Goal: Information Seeking & Learning: Learn about a topic

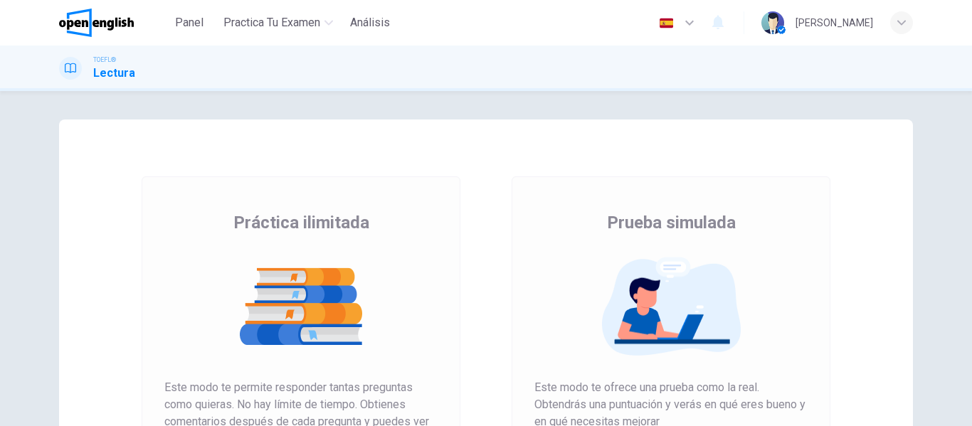
scroll to position [262, 0]
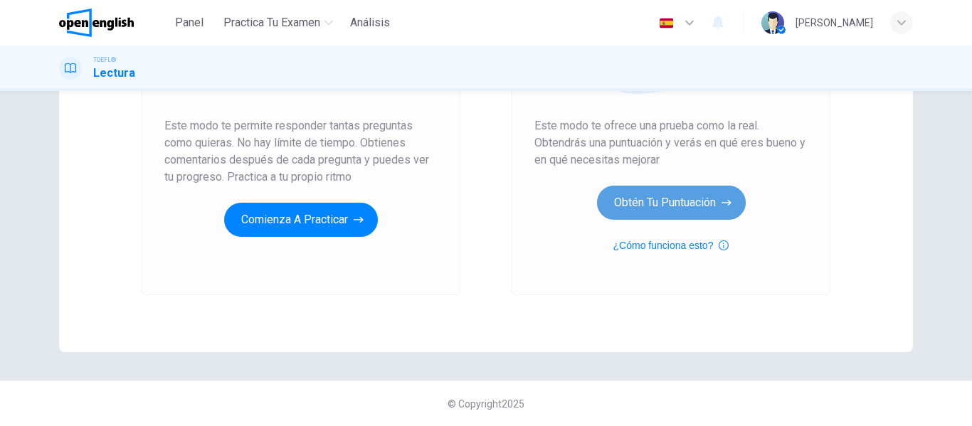
click at [657, 217] on button "Obtén tu puntuación" at bounding box center [671, 203] width 149 height 34
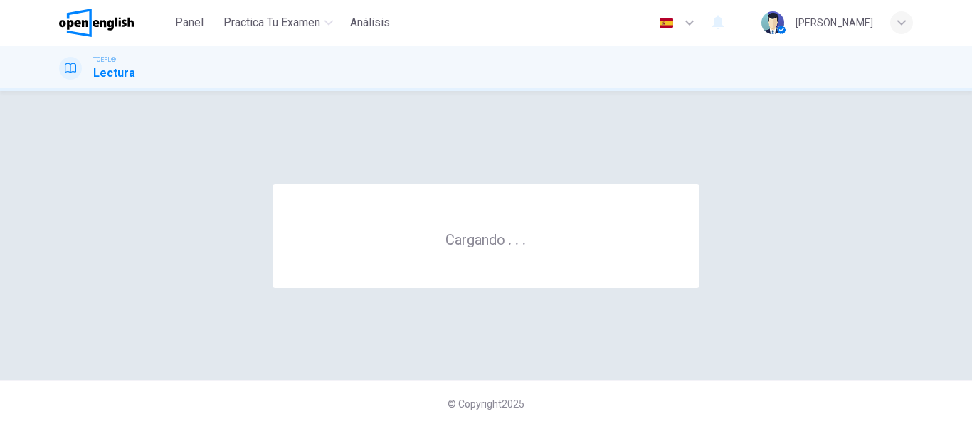
scroll to position [0, 0]
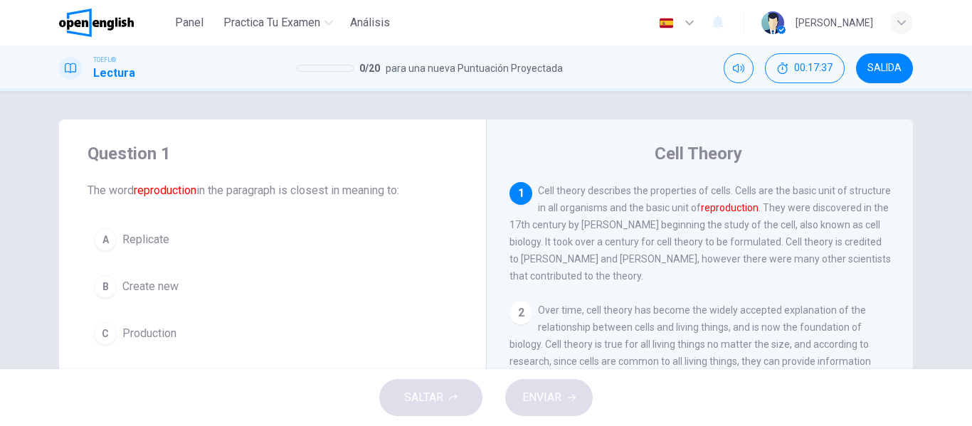
click at [759, 212] on font "reproduction" at bounding box center [730, 207] width 58 height 11
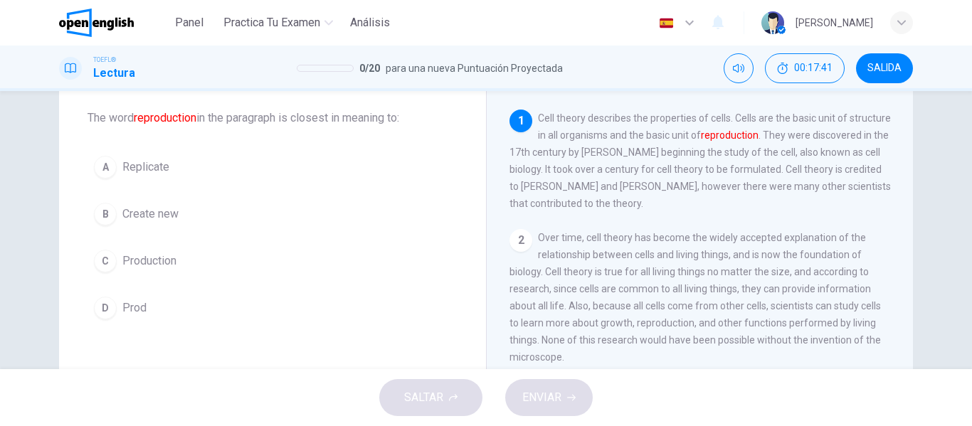
scroll to position [75, 0]
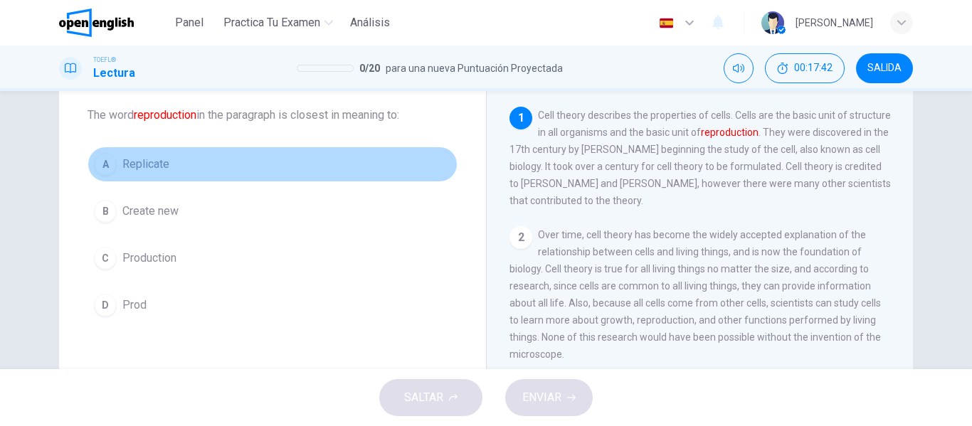
click at [141, 169] on span "Replicate" at bounding box center [145, 164] width 47 height 17
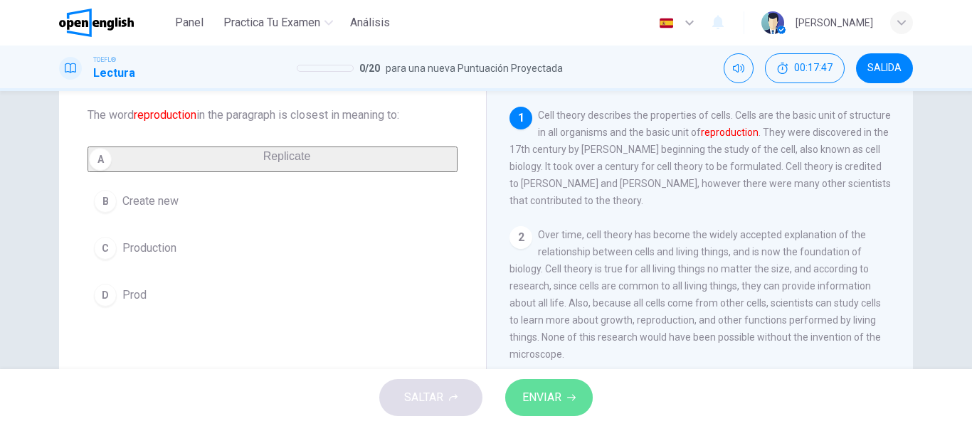
click at [559, 409] on button "ENVIAR" at bounding box center [549, 397] width 88 height 37
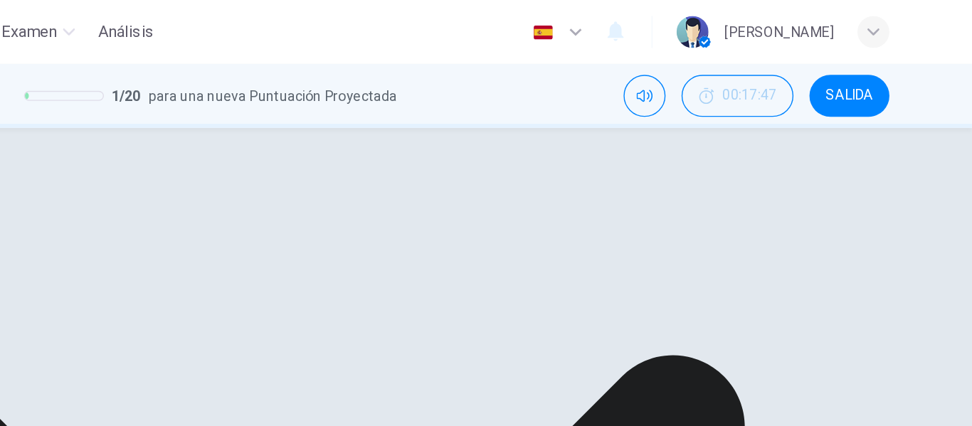
scroll to position [159, 0]
click at [519, 156] on div "2" at bounding box center [521, 153] width 23 height 23
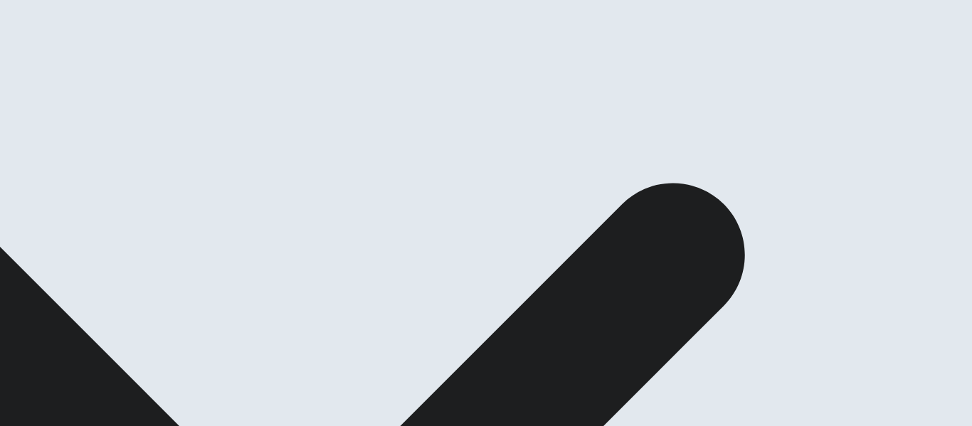
scroll to position [191, 0]
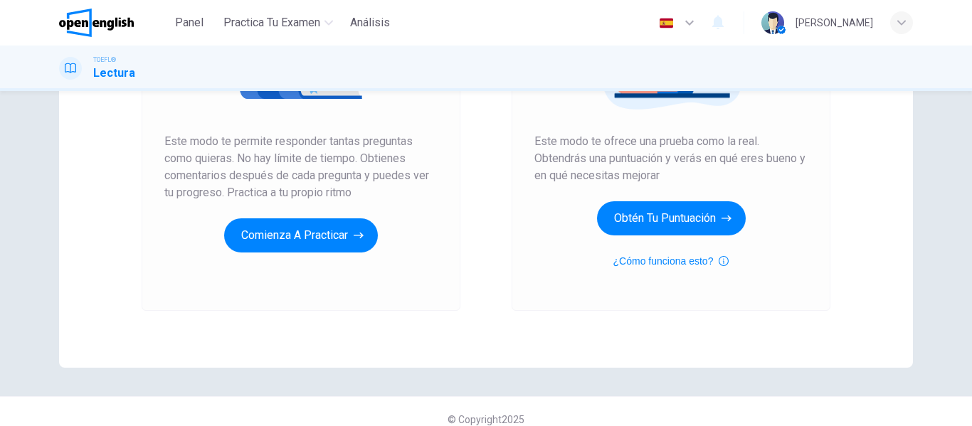
scroll to position [262, 0]
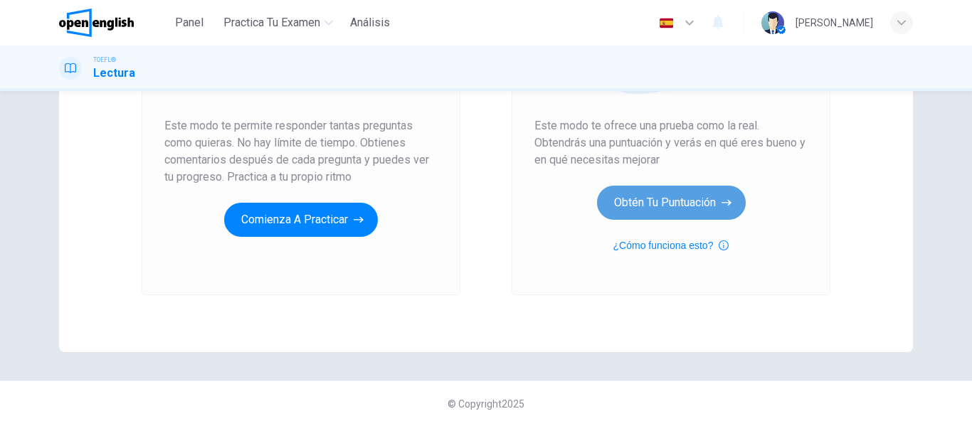
click at [694, 206] on button "Obtén tu puntuación" at bounding box center [671, 203] width 149 height 34
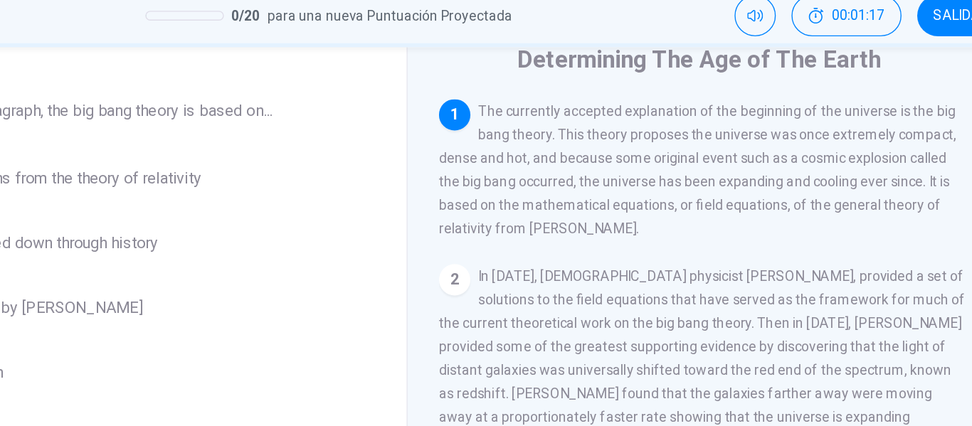
scroll to position [54, 0]
drag, startPoint x: 642, startPoint y: 212, endPoint x: 693, endPoint y: 214, distance: 51.3
click at [693, 214] on div "1 The currently accepted explanation of the beginning of the universe is the bi…" at bounding box center [700, 179] width 381 height 102
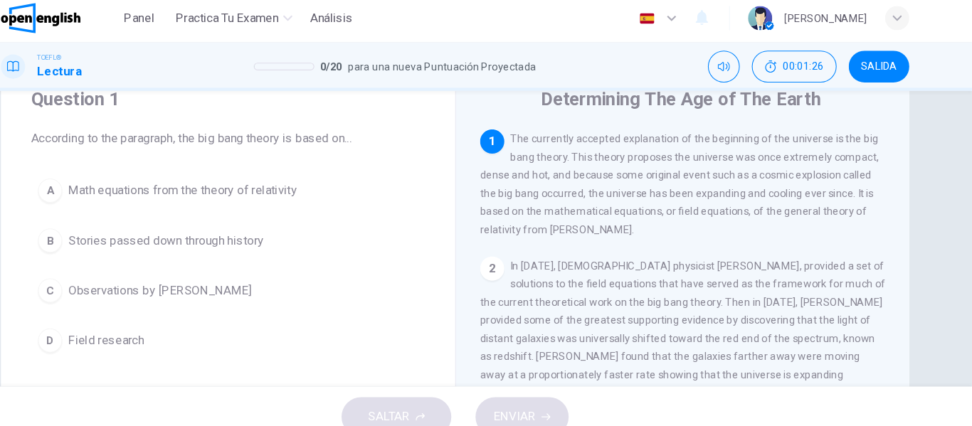
scroll to position [0, 0]
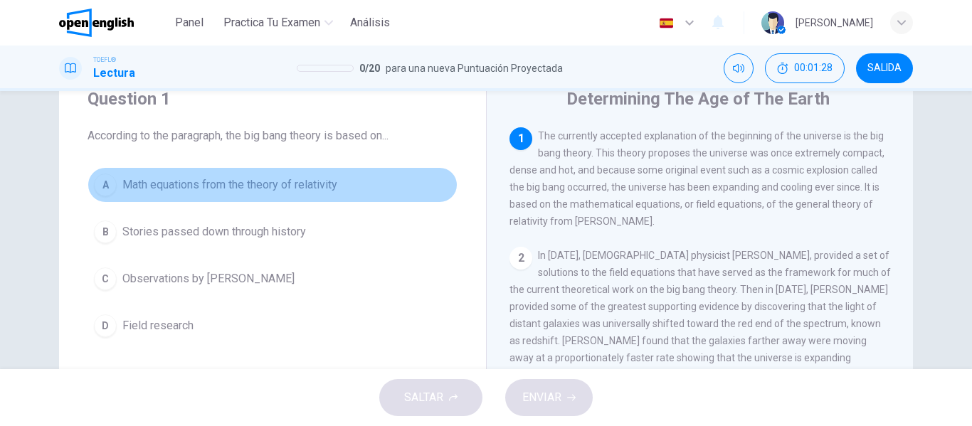
click at [179, 177] on span "Math equations from the theory of relativity" at bounding box center [229, 185] width 215 height 17
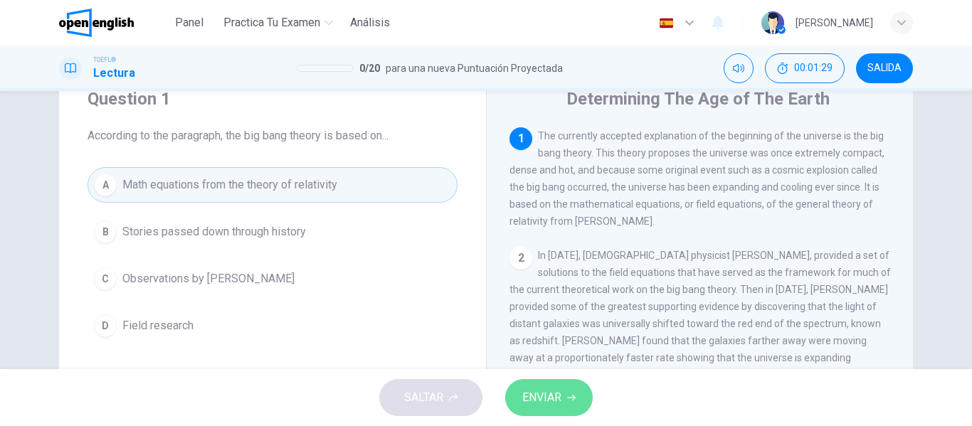
click at [565, 407] on button "ENVIAR" at bounding box center [549, 397] width 88 height 37
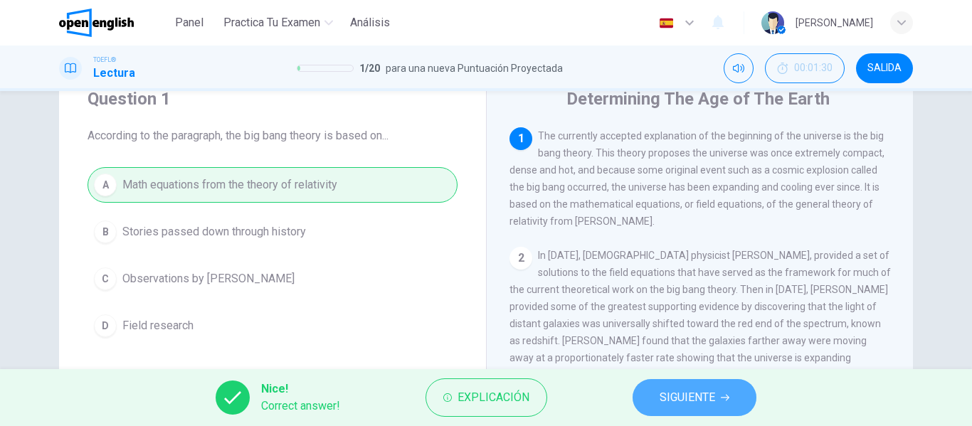
click at [680, 385] on button "SIGUIENTE" at bounding box center [695, 397] width 124 height 37
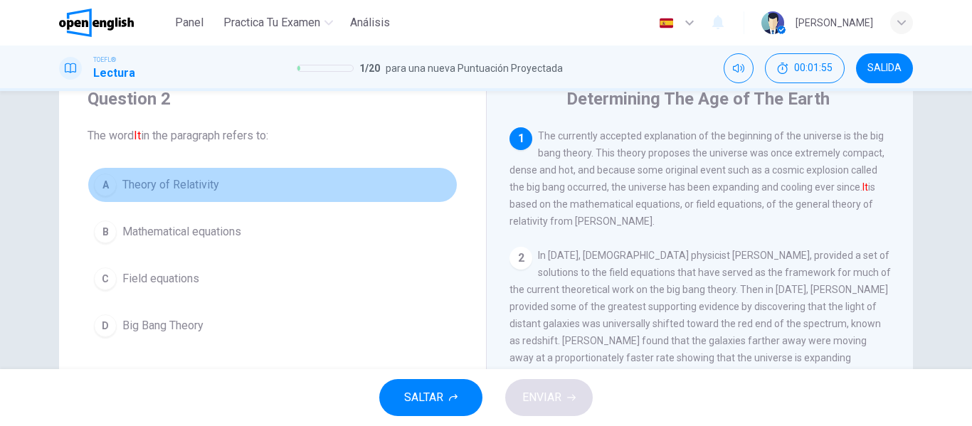
click at [215, 189] on span "Theory of Relativity" at bounding box center [170, 185] width 97 height 17
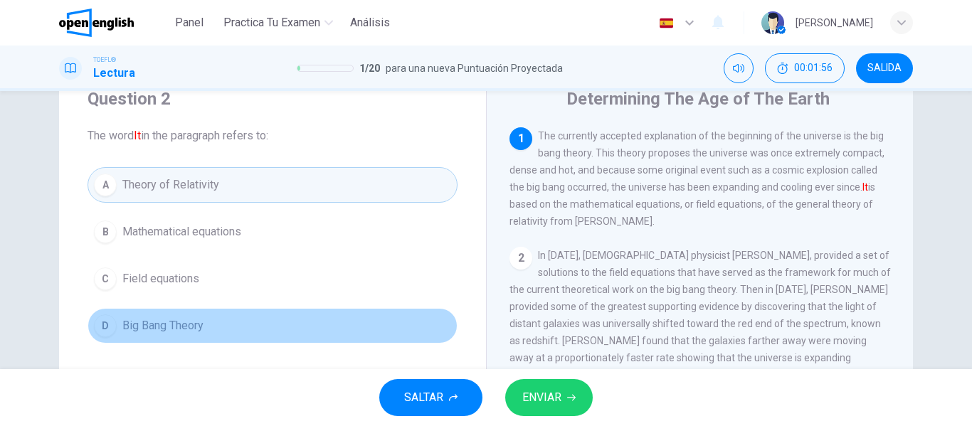
click at [198, 317] on button "D Big Bang Theory" at bounding box center [273, 326] width 370 height 36
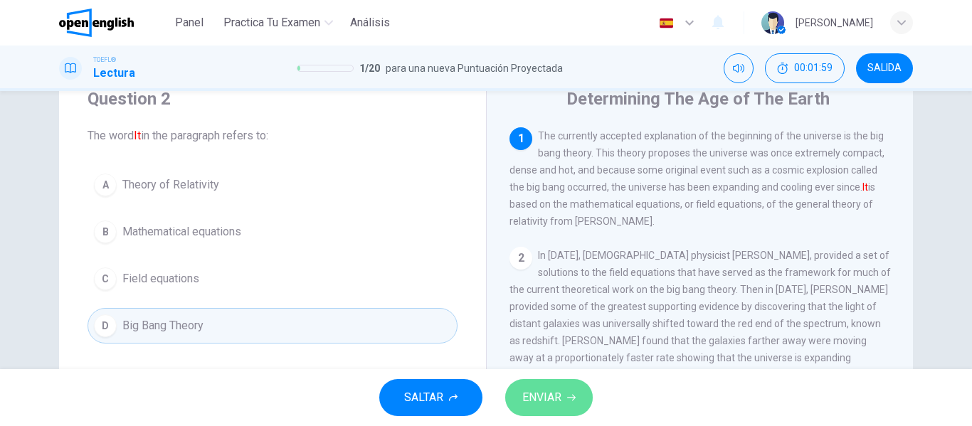
click at [533, 413] on button "ENVIAR" at bounding box center [549, 397] width 88 height 37
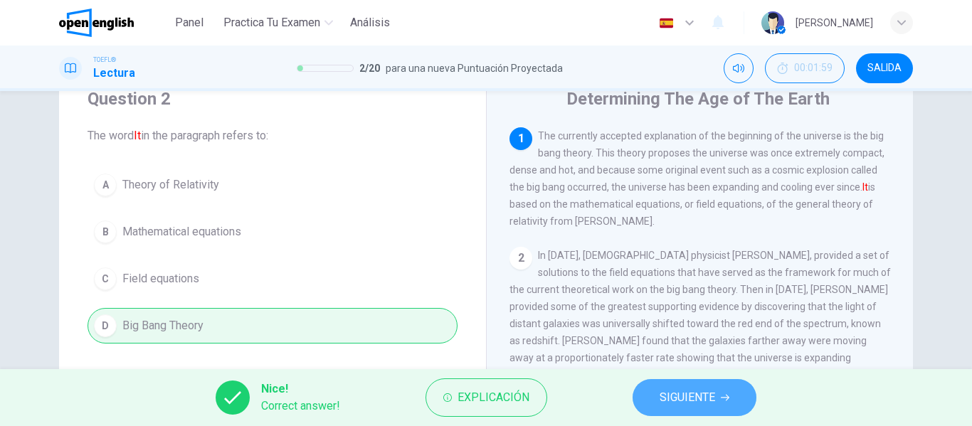
click at [655, 387] on button "SIGUIENTE" at bounding box center [695, 397] width 124 height 37
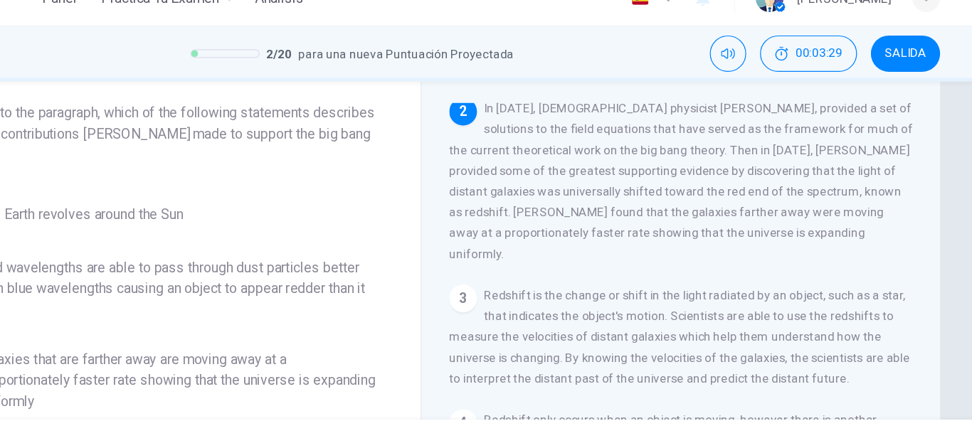
scroll to position [24, 0]
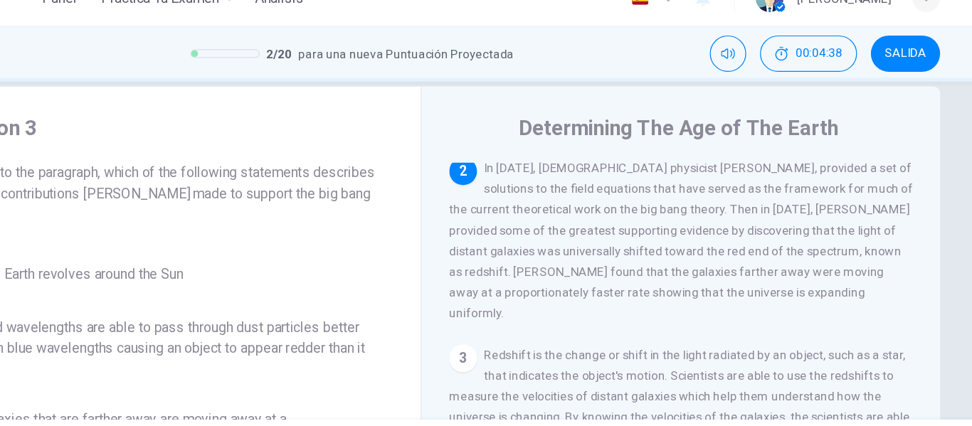
click at [532, 162] on div "2 In [DATE], [DEMOGRAPHIC_DATA] physicist [PERSON_NAME], provided a set of solu…" at bounding box center [700, 222] width 381 height 137
drag, startPoint x: 555, startPoint y: 164, endPoint x: 548, endPoint y: 167, distance: 8.0
click at [548, 167] on span "In [DATE], [DEMOGRAPHIC_DATA] physicist [PERSON_NAME], provided a set of soluti…" at bounding box center [700, 222] width 381 height 131
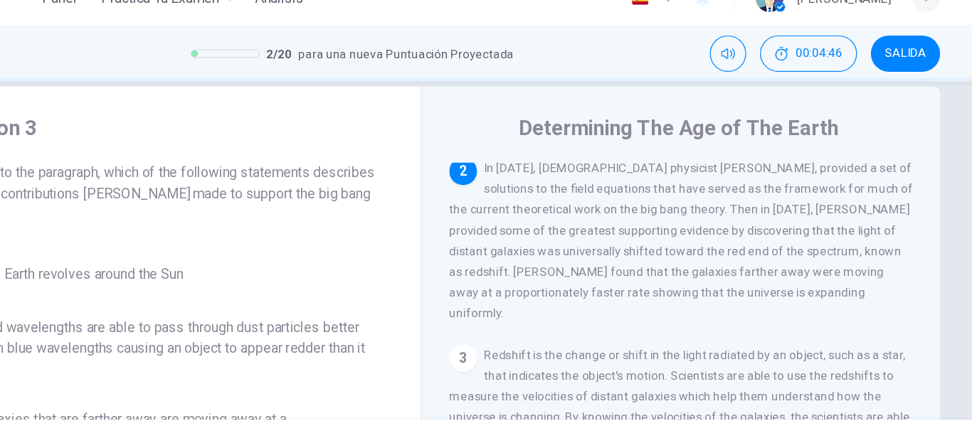
click at [552, 165] on span "In [DATE], [DEMOGRAPHIC_DATA] physicist [PERSON_NAME], provided a set of soluti…" at bounding box center [700, 222] width 381 height 131
drag, startPoint x: 552, startPoint y: 165, endPoint x: 569, endPoint y: 167, distance: 16.4
click at [569, 167] on span "In [DATE], [DEMOGRAPHIC_DATA] physicist [PERSON_NAME], provided a set of soluti…" at bounding box center [700, 222] width 381 height 131
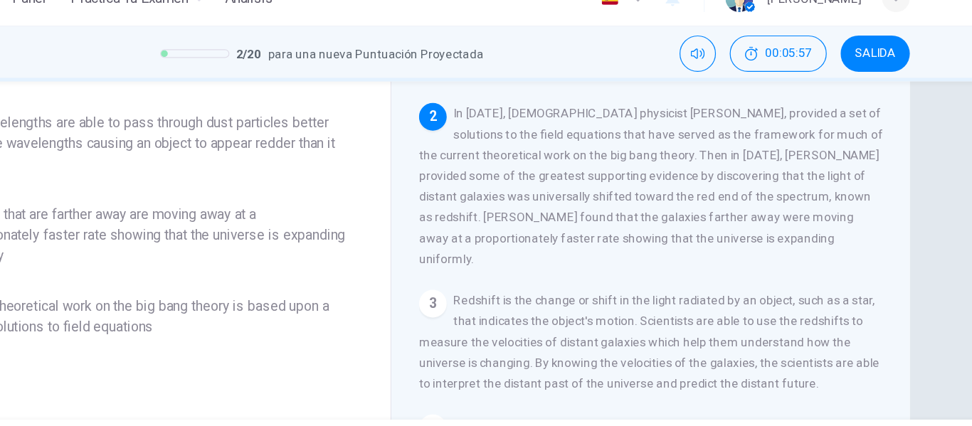
scroll to position [194, 0]
drag, startPoint x: 613, startPoint y: 122, endPoint x: 642, endPoint y: 120, distance: 29.3
click at [642, 120] on span "In [DATE], [DEMOGRAPHIC_DATA] physicist [PERSON_NAME], provided a set of soluti…" at bounding box center [700, 176] width 381 height 131
drag, startPoint x: 615, startPoint y: 159, endPoint x: 662, endPoint y: 150, distance: 47.7
click at [662, 150] on span "In [DATE], [DEMOGRAPHIC_DATA] physicist [PERSON_NAME], provided a set of soluti…" at bounding box center [700, 176] width 381 height 131
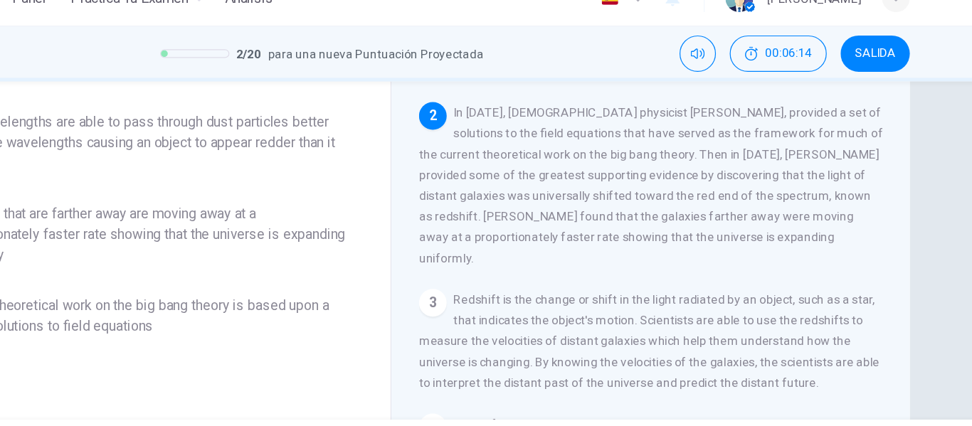
click at [683, 159] on span "In [DATE], [DEMOGRAPHIC_DATA] physicist [PERSON_NAME], provided a set of soluti…" at bounding box center [700, 176] width 381 height 131
click at [679, 155] on span "In [DATE], [DEMOGRAPHIC_DATA] physicist [PERSON_NAME], provided a set of soluti…" at bounding box center [700, 176] width 381 height 131
click at [685, 155] on span "In [DATE], [DEMOGRAPHIC_DATA] physicist [PERSON_NAME], provided a set of soluti…" at bounding box center [700, 176] width 381 height 131
drag, startPoint x: 685, startPoint y: 155, endPoint x: 694, endPoint y: 154, distance: 9.4
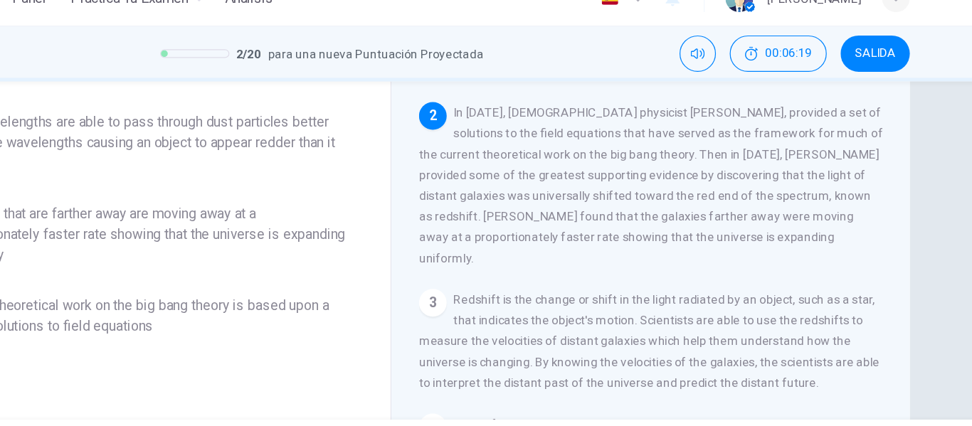
click at [694, 154] on span "In [DATE], [DEMOGRAPHIC_DATA] physicist [PERSON_NAME], provided a set of soluti…" at bounding box center [700, 176] width 381 height 131
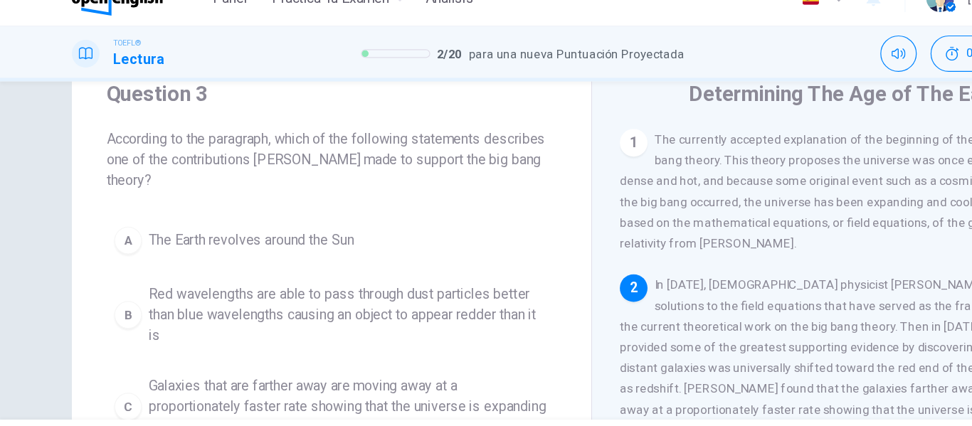
scroll to position [51, 0]
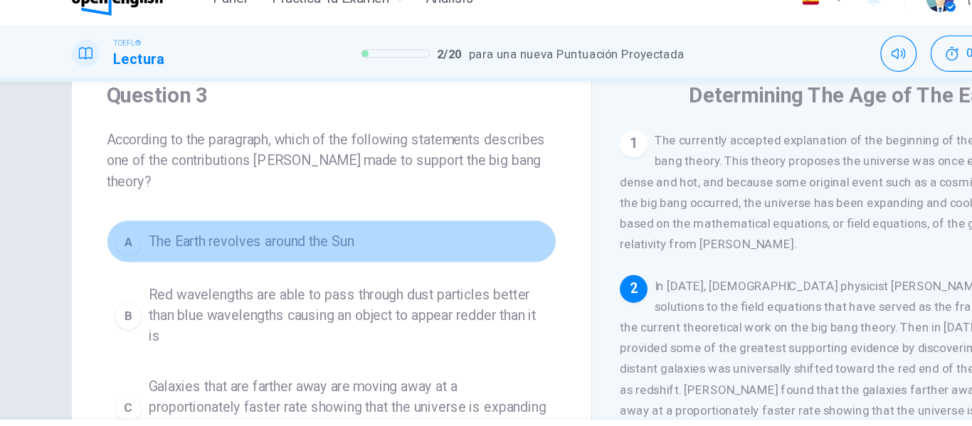
click at [211, 231] on span "The Earth revolves around the Sun" at bounding box center [206, 222] width 169 height 17
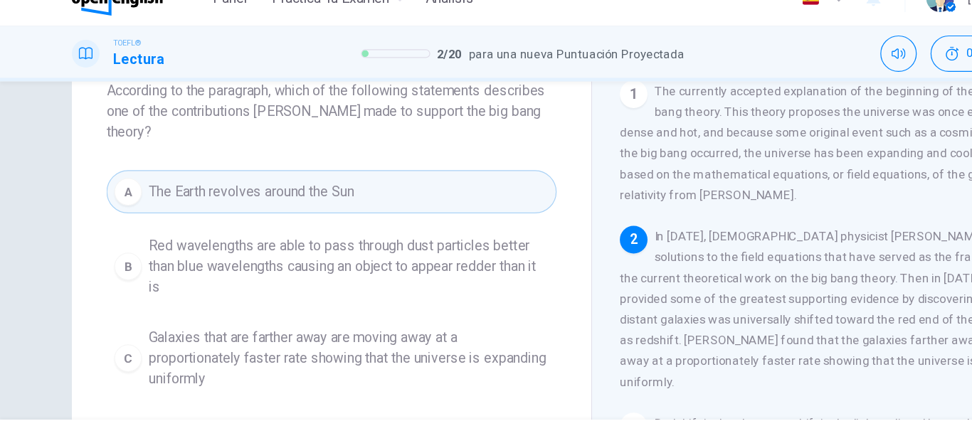
scroll to position [104, 0]
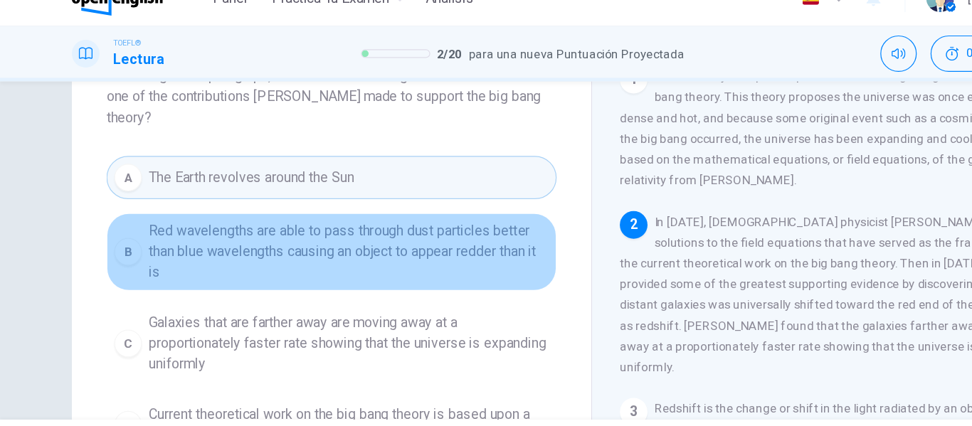
click at [211, 231] on span "Red wavelengths are able to pass through dust particles better than blue wavele…" at bounding box center [286, 231] width 329 height 51
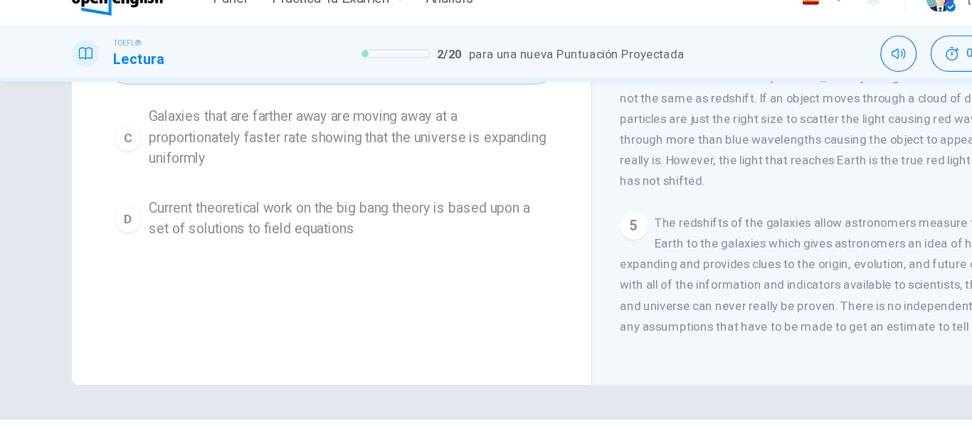
scroll to position [228, 0]
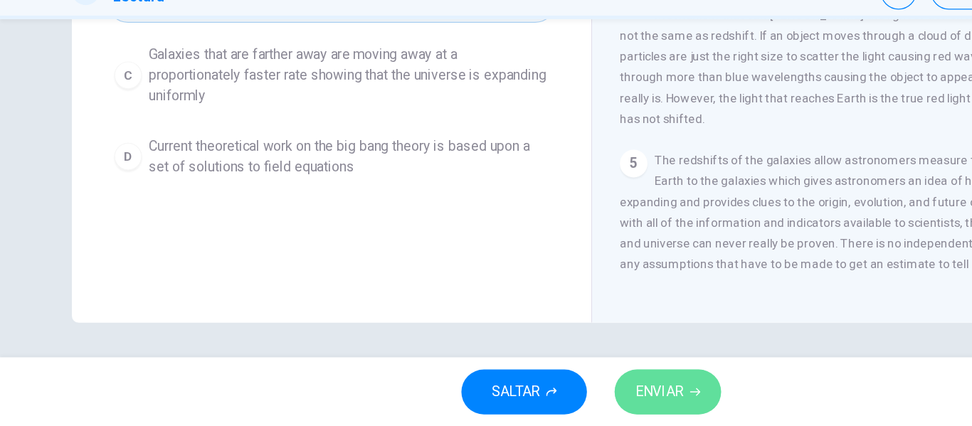
click at [562, 404] on span "ENVIAR" at bounding box center [541, 398] width 39 height 20
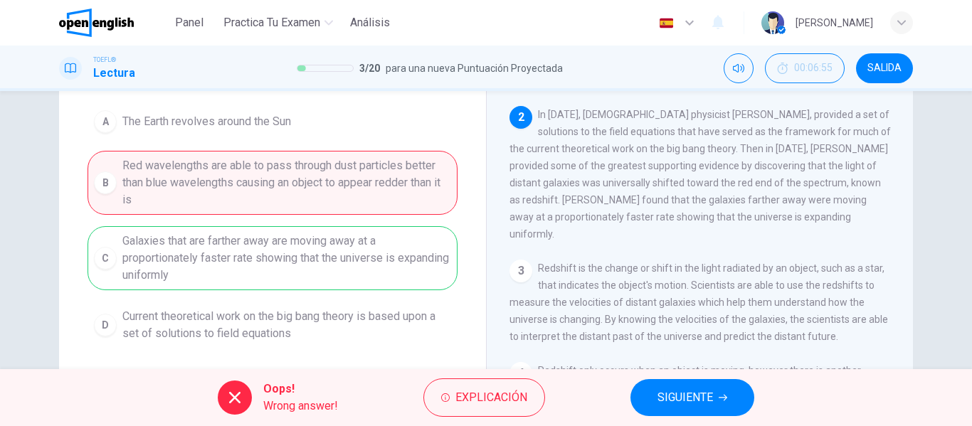
scroll to position [153, 0]
click at [383, 180] on div "A The Earth revolves around the Sun B Red wavelengths are able to pass through …" at bounding box center [273, 225] width 370 height 245
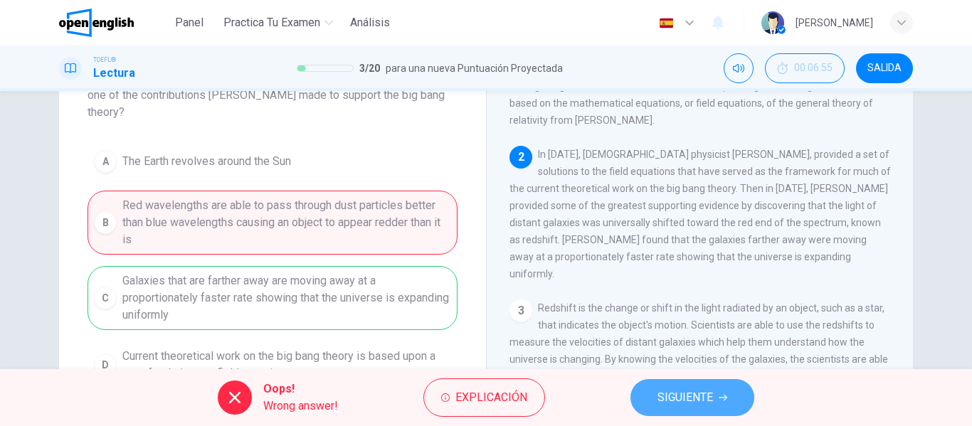
click at [673, 392] on span "SIGUIENTE" at bounding box center [686, 398] width 56 height 20
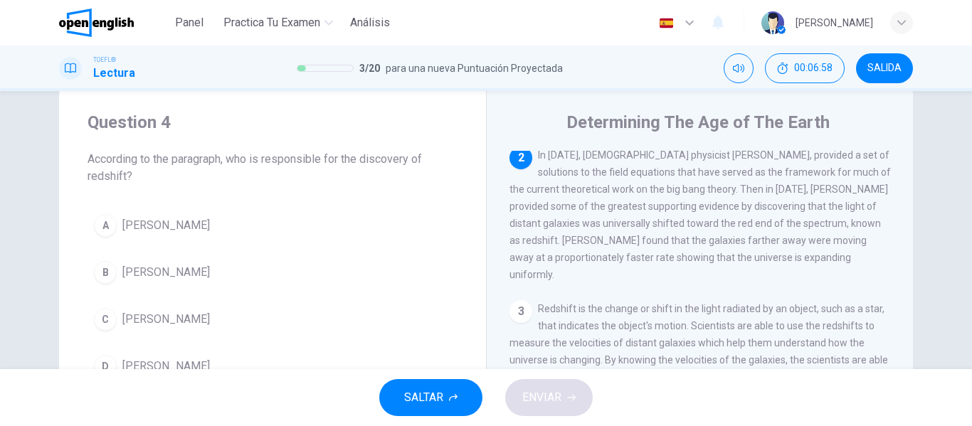
scroll to position [33, 0]
click at [178, 218] on span "[PERSON_NAME]" at bounding box center [166, 224] width 88 height 17
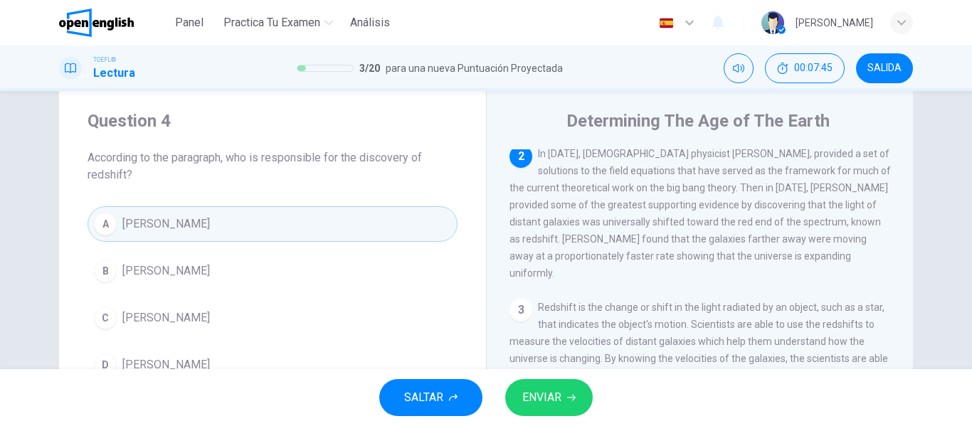
click at [587, 404] on button "ENVIAR" at bounding box center [549, 397] width 88 height 37
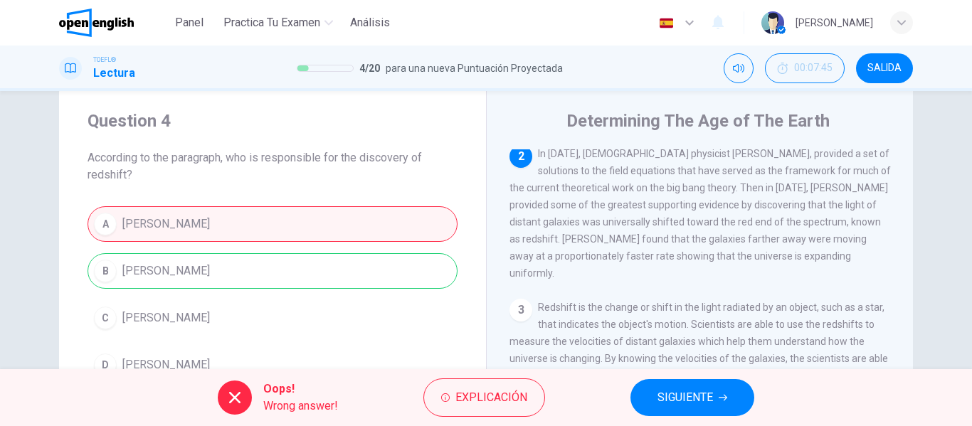
click at [658, 410] on button "SIGUIENTE" at bounding box center [693, 397] width 124 height 37
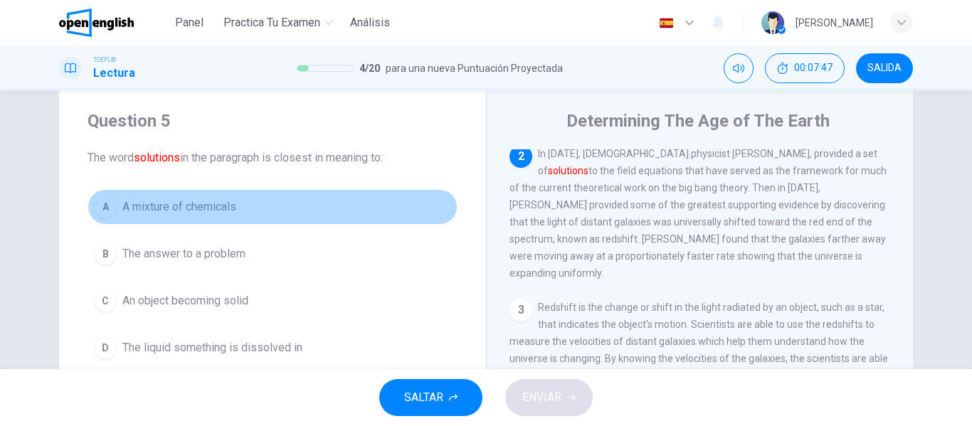
click at [236, 213] on button "A A mixture of chemicals" at bounding box center [273, 207] width 370 height 36
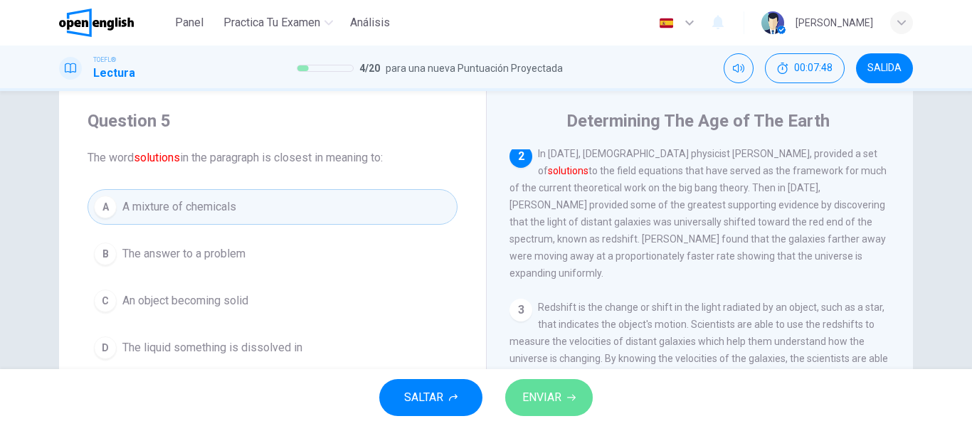
click at [571, 393] on button "ENVIAR" at bounding box center [549, 397] width 88 height 37
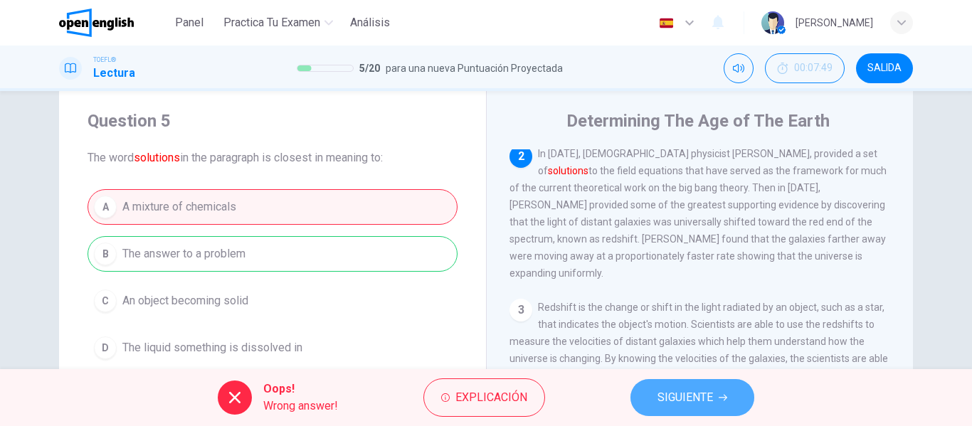
click at [636, 405] on button "SIGUIENTE" at bounding box center [693, 397] width 124 height 37
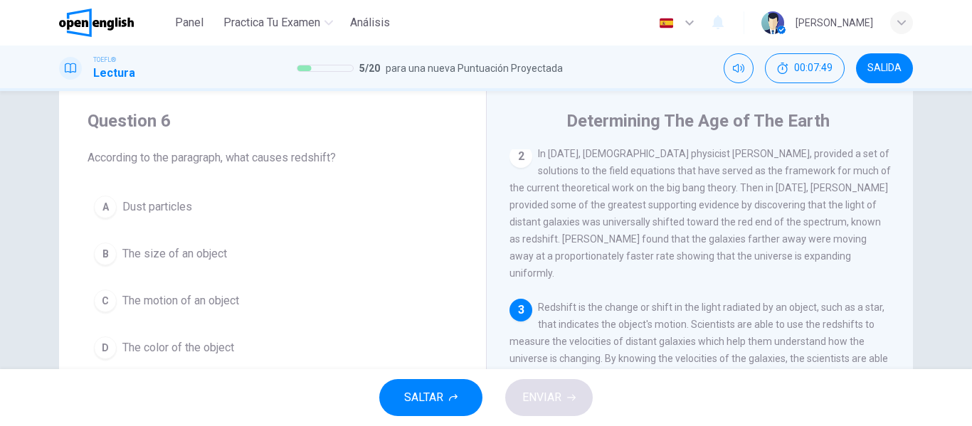
scroll to position [246, 0]
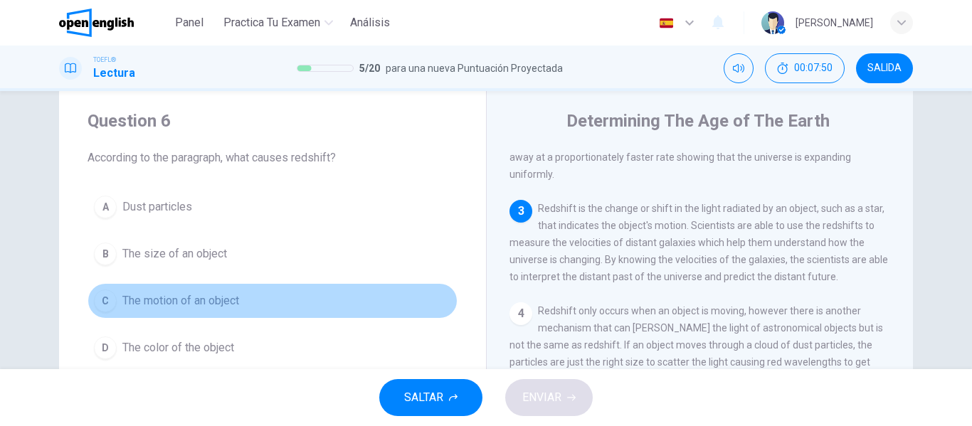
click at [337, 289] on button "C The motion of an object" at bounding box center [273, 301] width 370 height 36
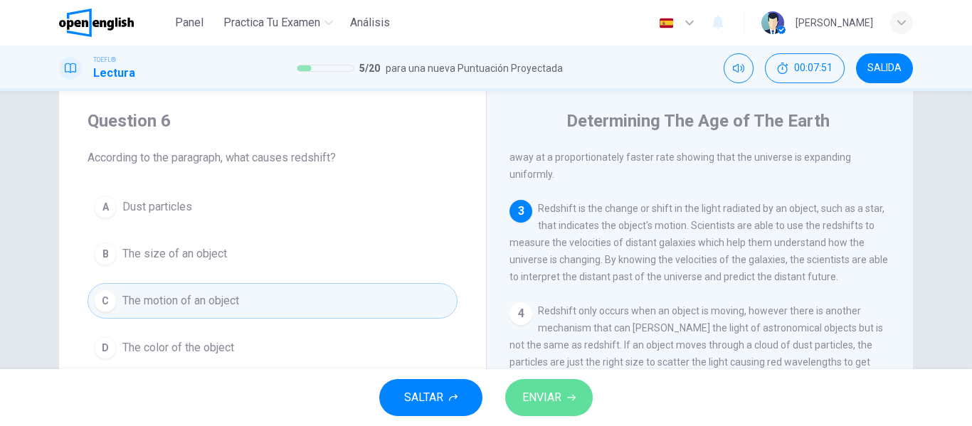
click at [552, 384] on button "ENVIAR" at bounding box center [549, 397] width 88 height 37
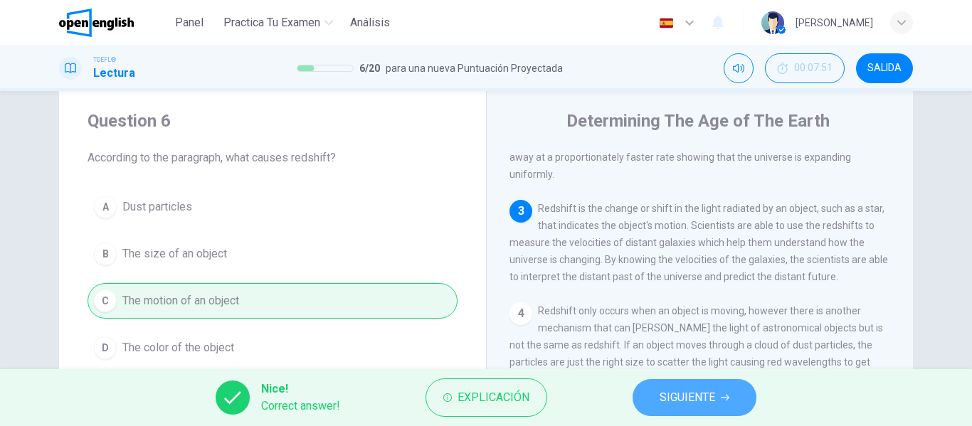
click at [660, 394] on span "SIGUIENTE" at bounding box center [688, 398] width 56 height 20
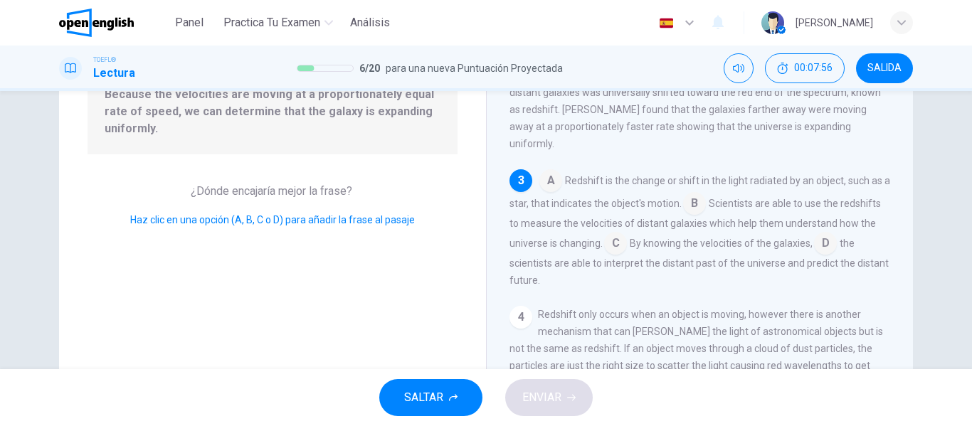
scroll to position [168, 0]
click at [554, 171] on input at bounding box center [550, 182] width 23 height 23
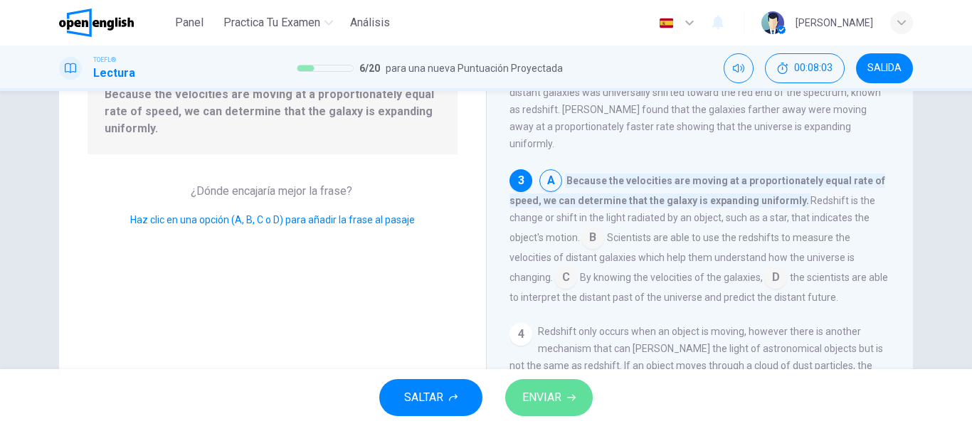
click at [562, 392] on button "ENVIAR" at bounding box center [549, 397] width 88 height 37
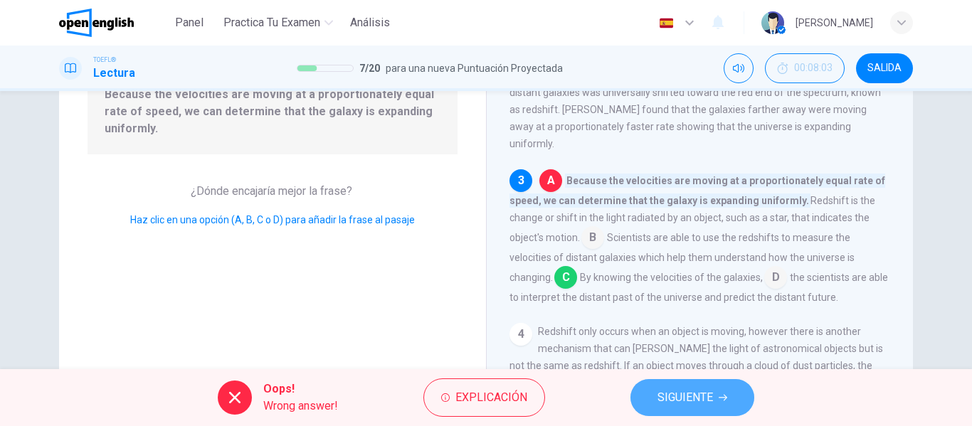
click at [672, 386] on button "SIGUIENTE" at bounding box center [693, 397] width 124 height 37
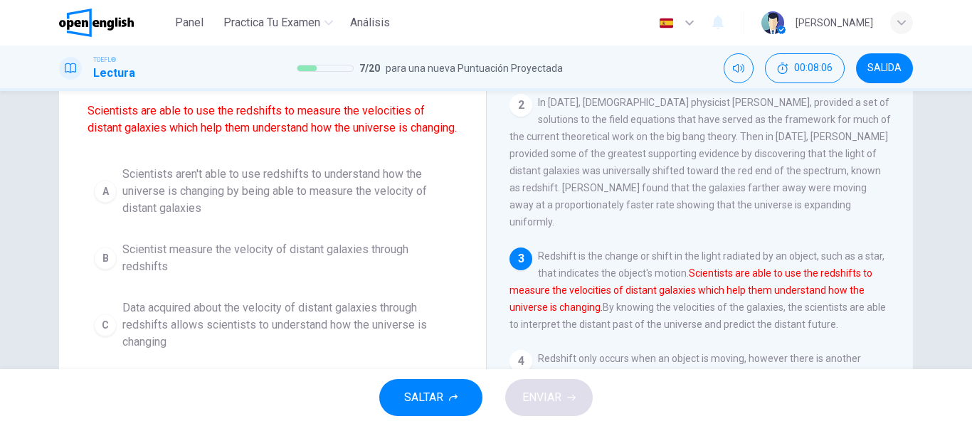
scroll to position [112, 0]
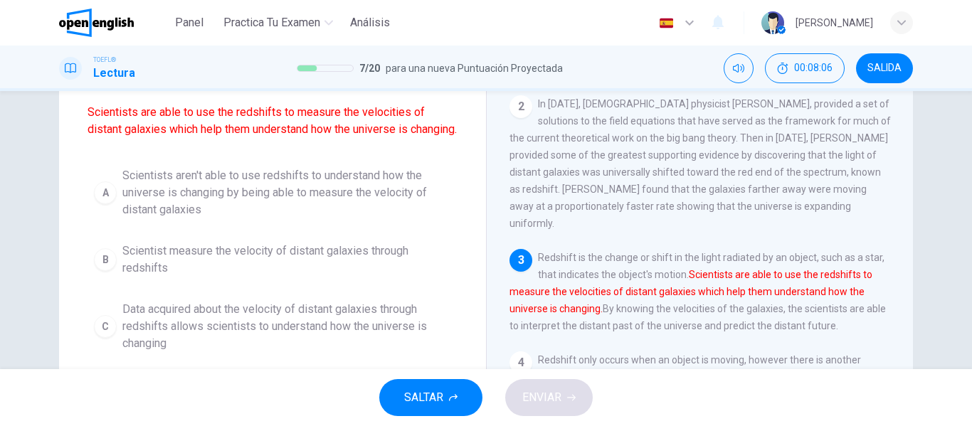
click at [367, 218] on span "Scientists aren't able to use redshifts to understand how the universe is chang…" at bounding box center [286, 192] width 329 height 51
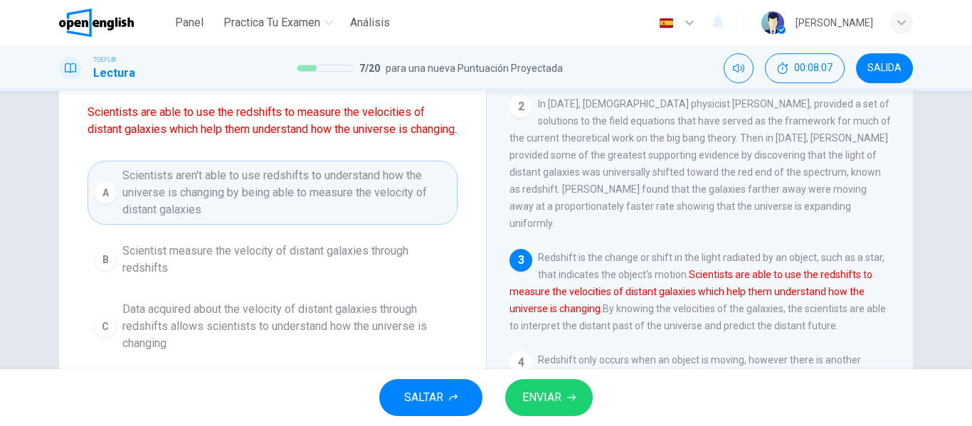
drag, startPoint x: 530, startPoint y: 419, endPoint x: 534, endPoint y: 402, distance: 17.6
click at [534, 402] on div "SALTAR ENVIAR" at bounding box center [486, 397] width 972 height 57
click at [534, 402] on span "ENVIAR" at bounding box center [541, 398] width 39 height 20
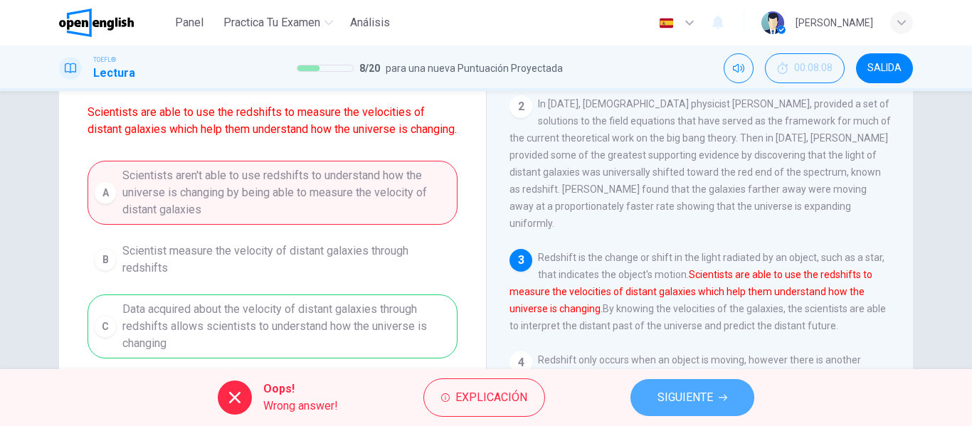
click at [706, 392] on span "SIGUIENTE" at bounding box center [686, 398] width 56 height 20
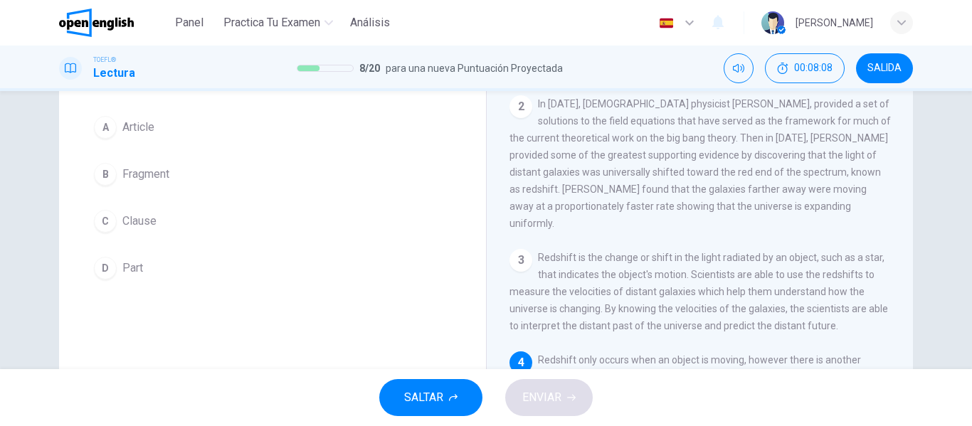
scroll to position [229, 0]
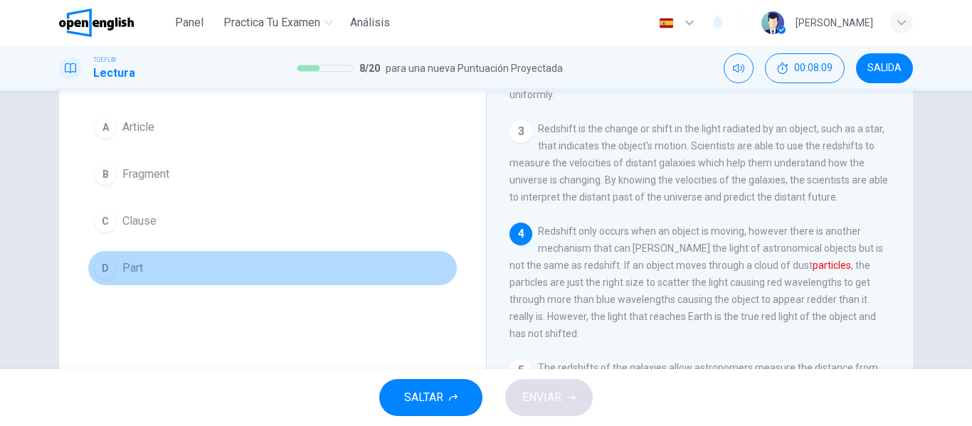
click at [250, 265] on button "D Part" at bounding box center [273, 269] width 370 height 36
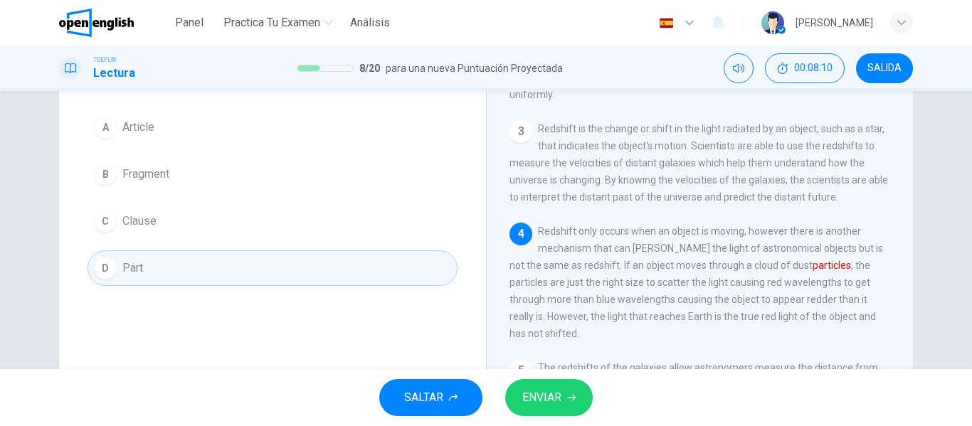
click at [543, 386] on button "ENVIAR" at bounding box center [549, 397] width 88 height 37
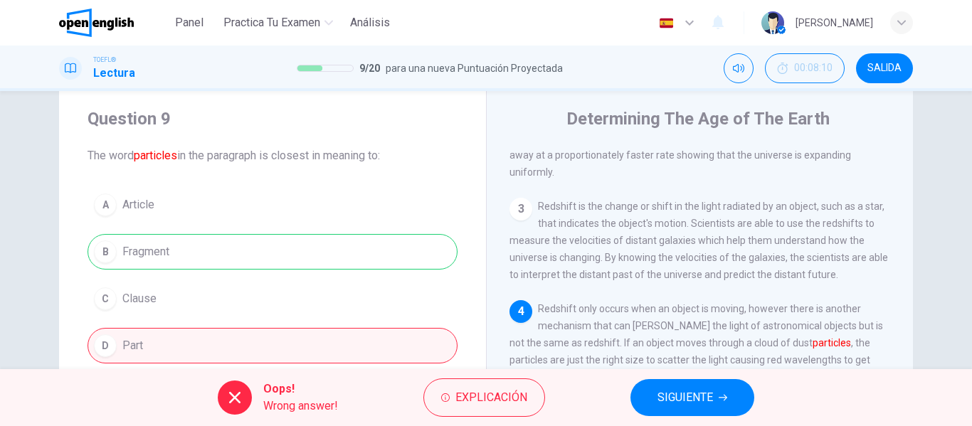
scroll to position [34, 0]
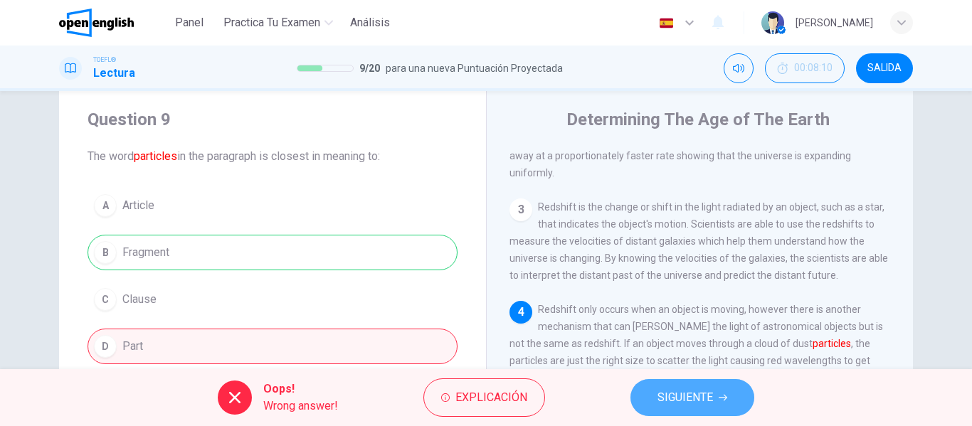
click at [713, 404] on span "SIGUIENTE" at bounding box center [686, 398] width 56 height 20
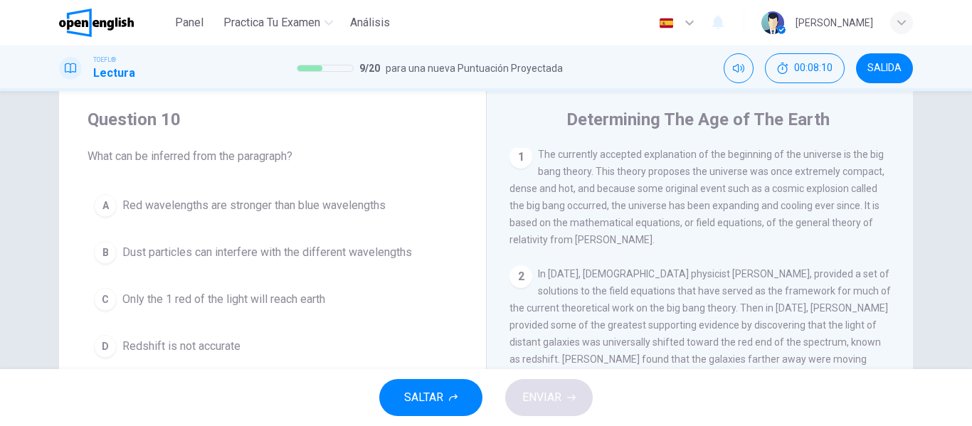
scroll to position [0, 0]
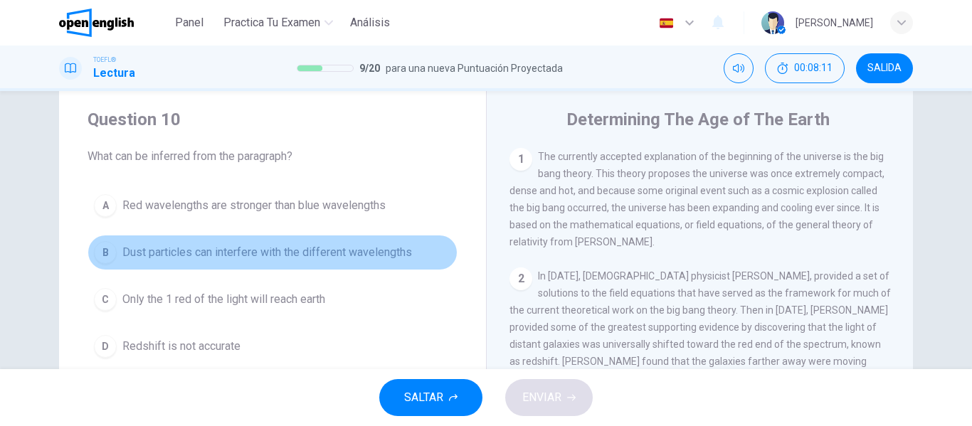
click at [355, 238] on button "B Dust particles can interfere with the different wavelengths" at bounding box center [273, 253] width 370 height 36
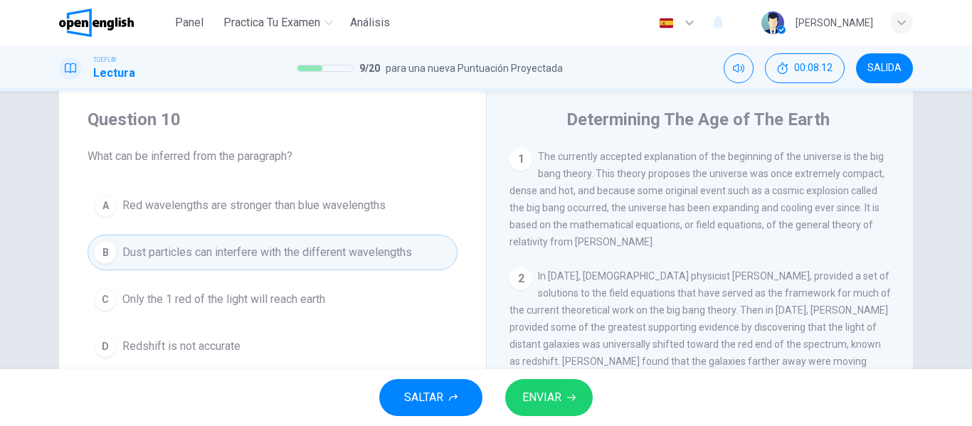
click at [578, 385] on button "ENVIAR" at bounding box center [549, 397] width 88 height 37
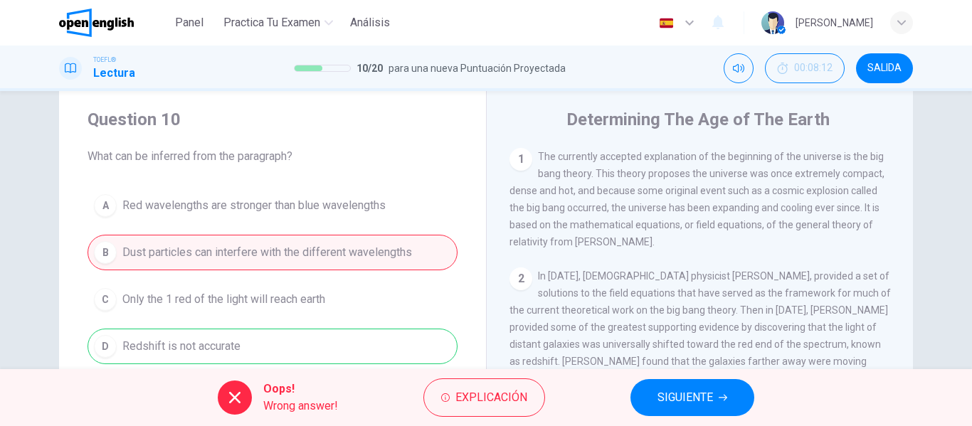
click at [653, 413] on button "SIGUIENTE" at bounding box center [693, 397] width 124 height 37
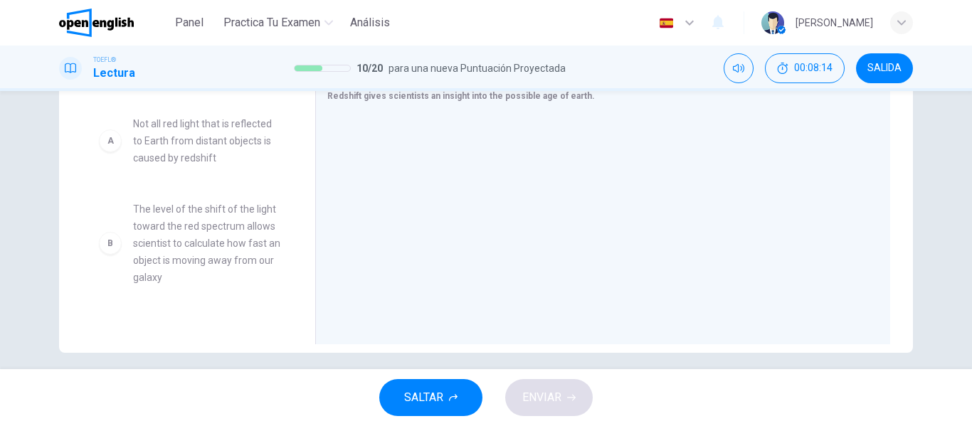
scroll to position [123, 0]
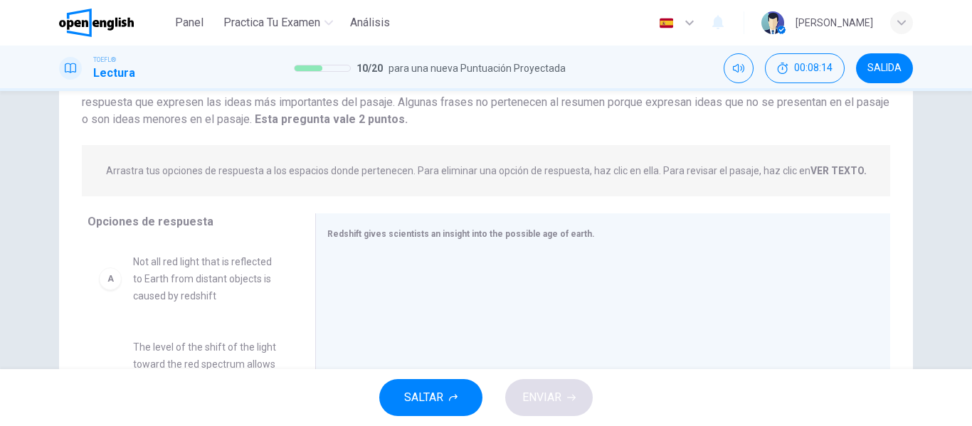
click at [225, 260] on span "Not all red light that is reflected to Earth from distant objects is caused by …" at bounding box center [207, 278] width 148 height 51
click at [215, 263] on span "Not all red light that is reflected to Earth from distant objects is caused by …" at bounding box center [207, 278] width 148 height 51
click at [179, 295] on span "Not all red light that is reflected to Earth from distant objects is caused by …" at bounding box center [207, 278] width 148 height 51
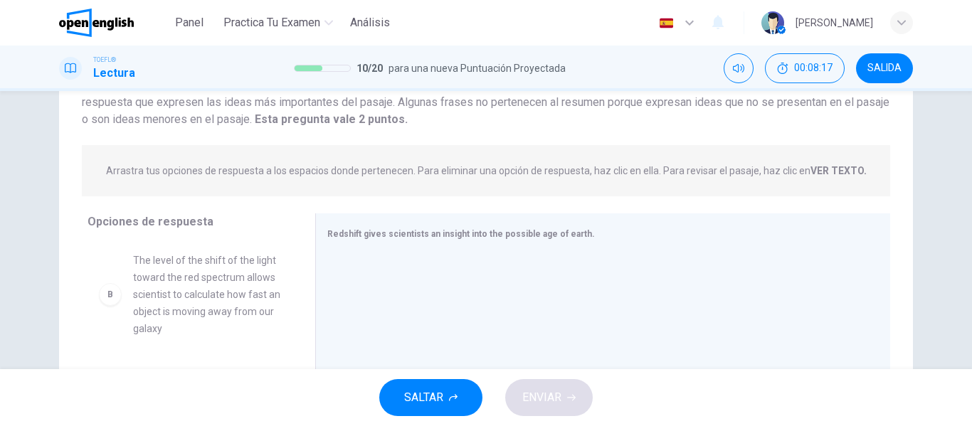
scroll to position [88, 0]
click at [179, 295] on span "The level of the shift of the light toward the red spectrum allows scientist to…" at bounding box center [207, 293] width 148 height 85
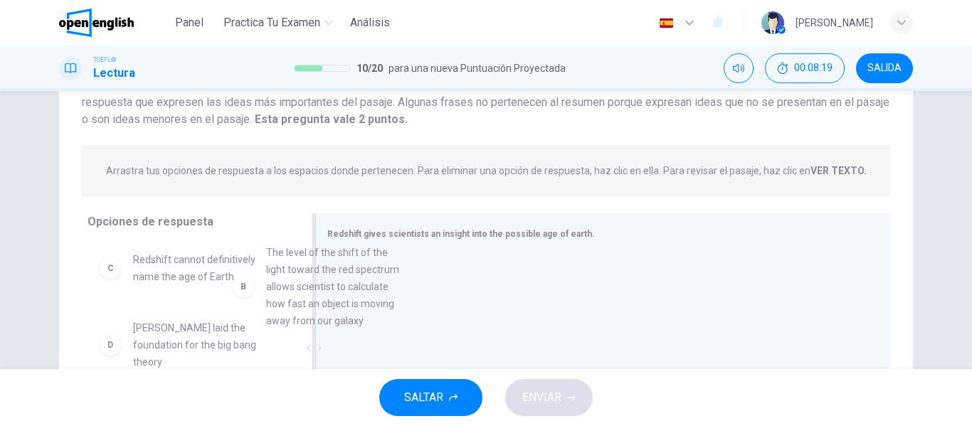
scroll to position [83, 0]
drag, startPoint x: 110, startPoint y: 307, endPoint x: 381, endPoint y: 279, distance: 271.9
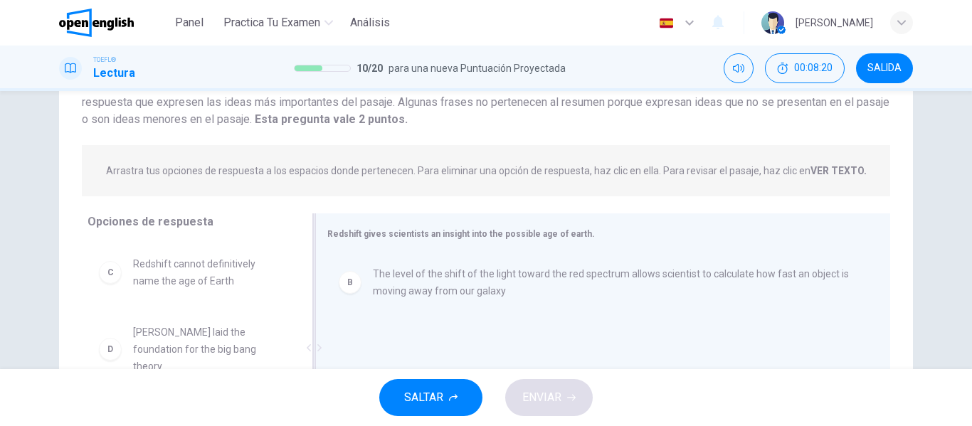
scroll to position [80, 0]
drag, startPoint x: 199, startPoint y: 274, endPoint x: 391, endPoint y: 312, distance: 196.5
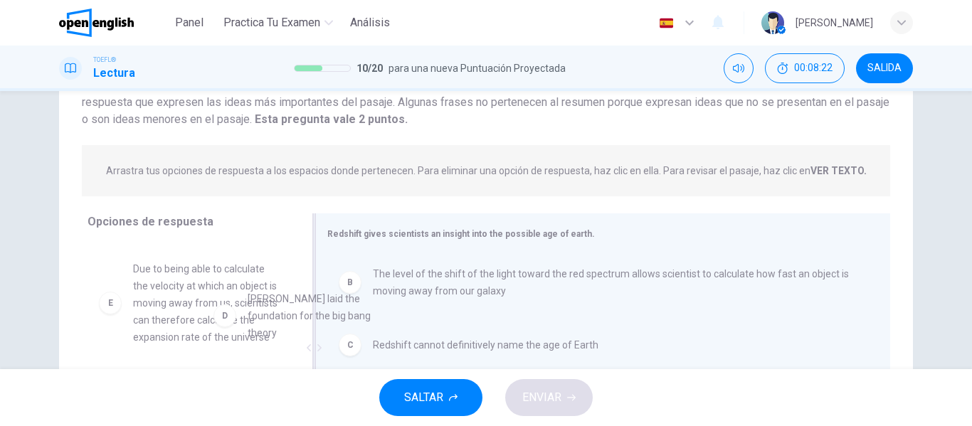
drag, startPoint x: 216, startPoint y: 278, endPoint x: 408, endPoint y: 329, distance: 198.0
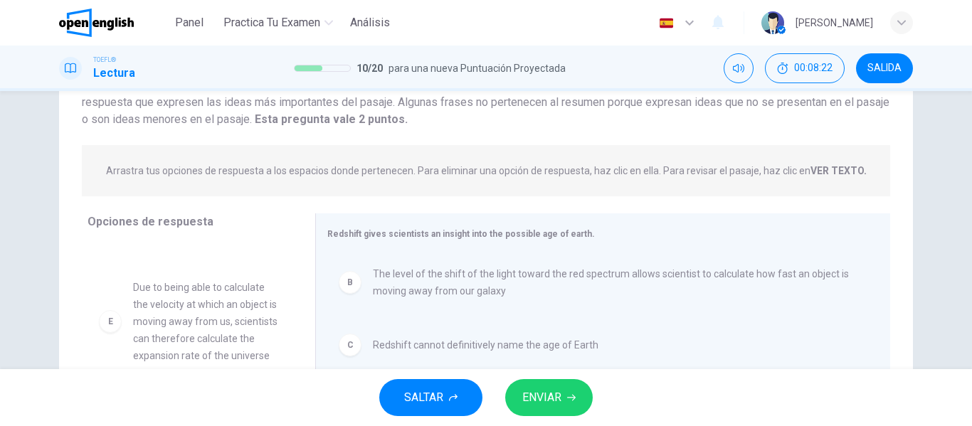
scroll to position [77, 0]
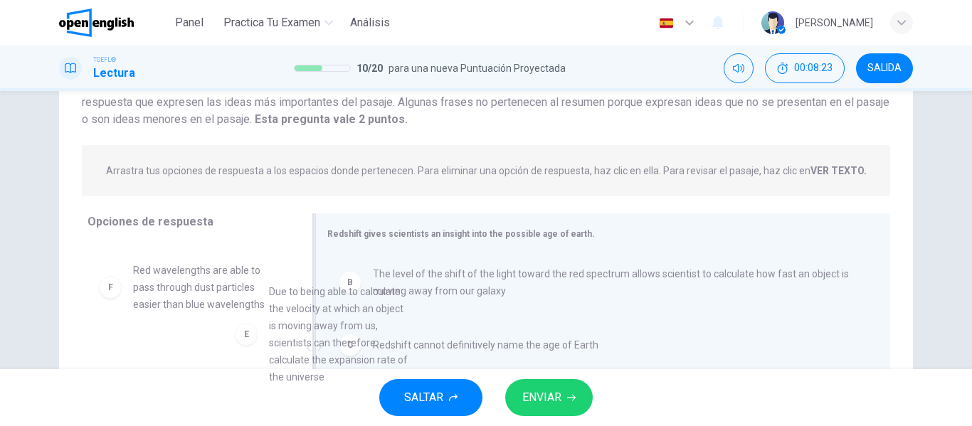
drag, startPoint x: 227, startPoint y: 301, endPoint x: 390, endPoint y: 327, distance: 165.1
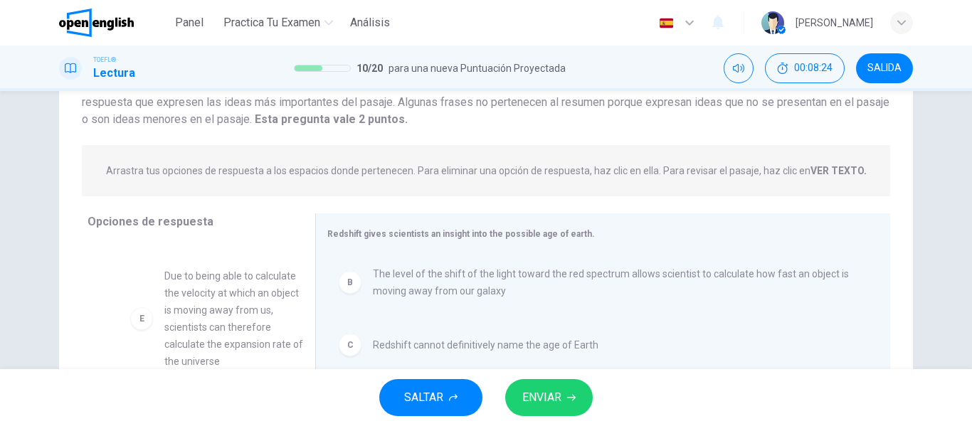
scroll to position [76, 0]
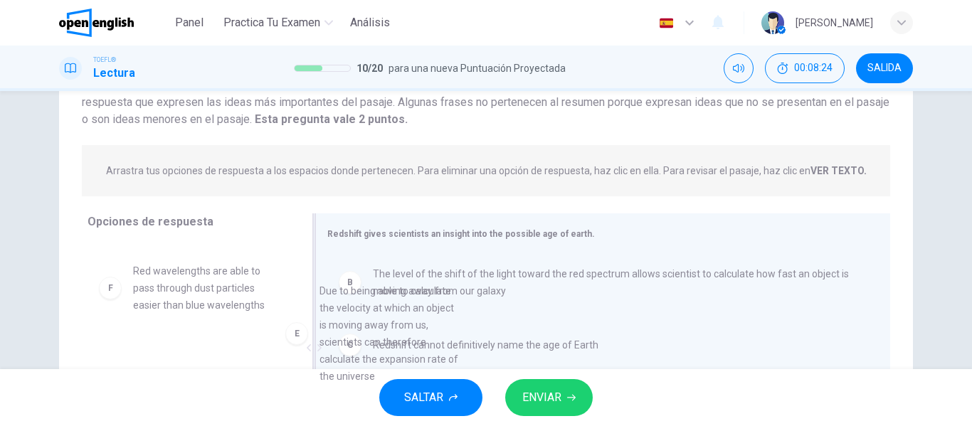
drag, startPoint x: 177, startPoint y: 263, endPoint x: 435, endPoint y: 301, distance: 260.4
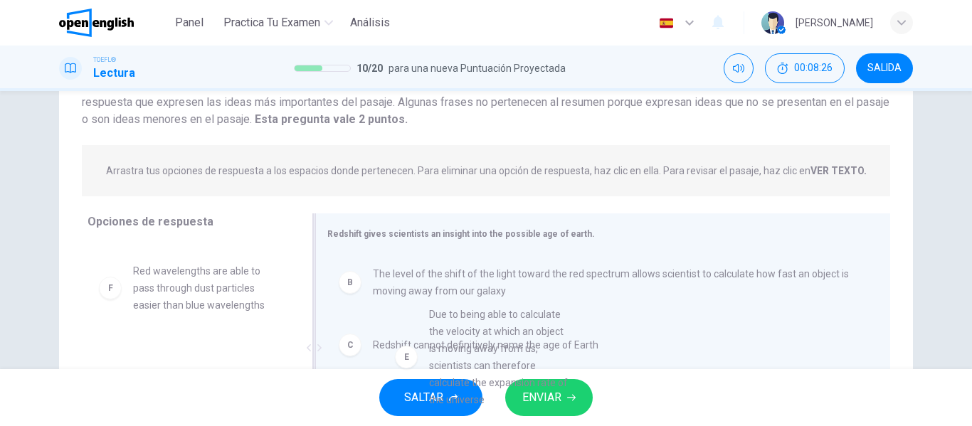
drag, startPoint x: 211, startPoint y: 307, endPoint x: 596, endPoint y: 350, distance: 388.2
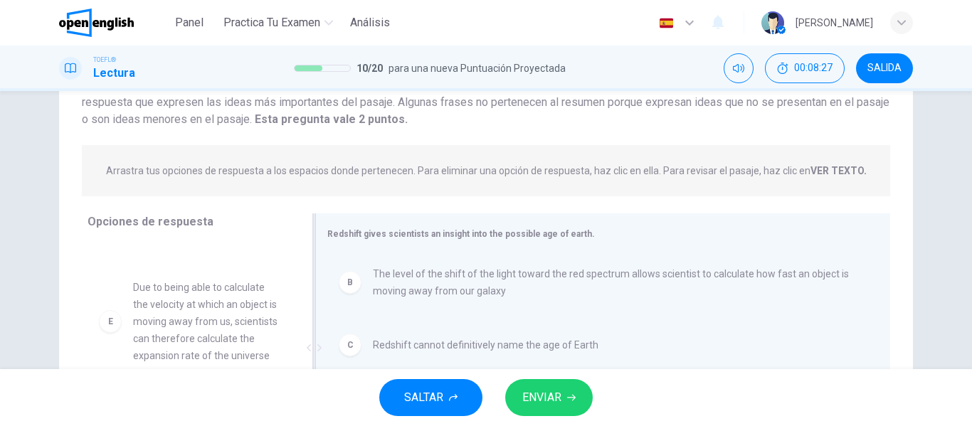
scroll to position [273, 0]
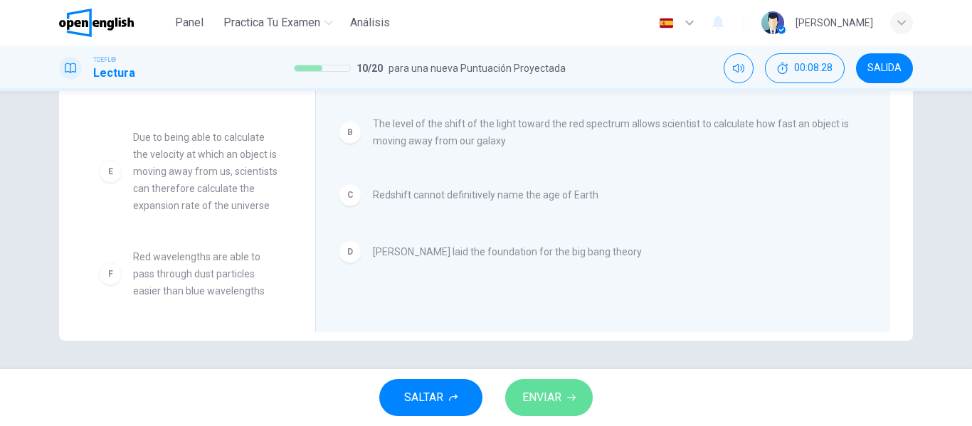
click at [547, 406] on span "ENVIAR" at bounding box center [541, 398] width 39 height 20
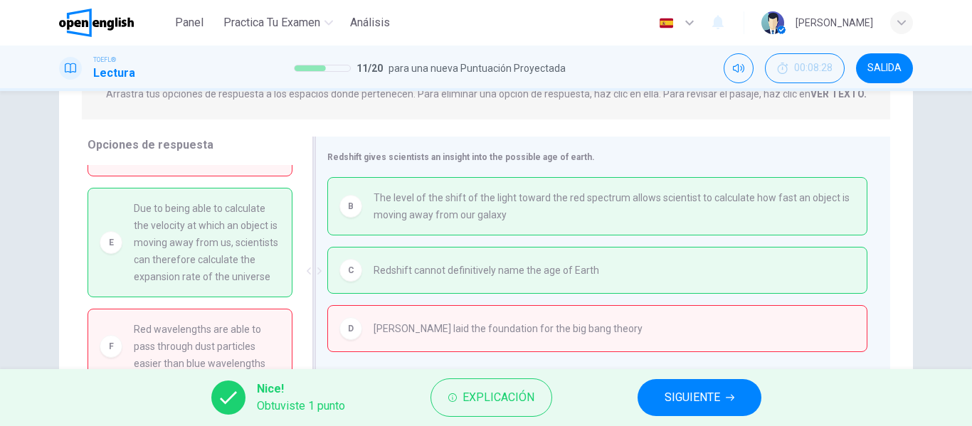
scroll to position [187, 0]
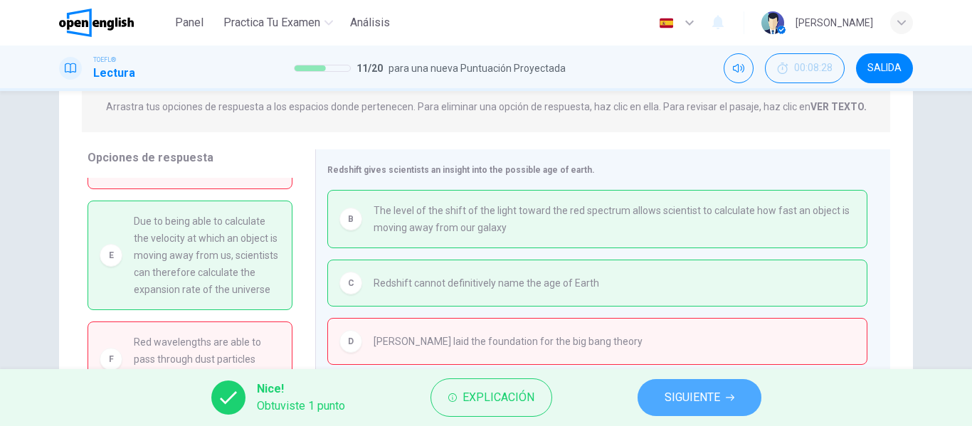
click at [695, 412] on button "SIGUIENTE" at bounding box center [700, 397] width 124 height 37
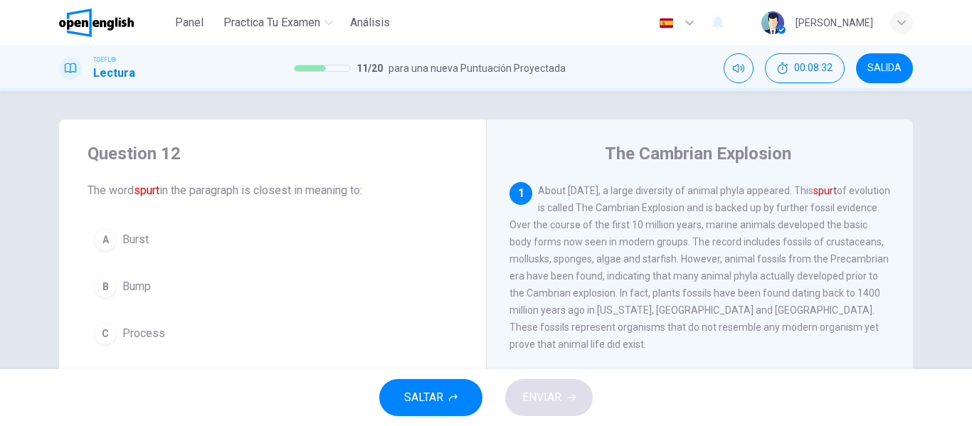
scroll to position [1, 0]
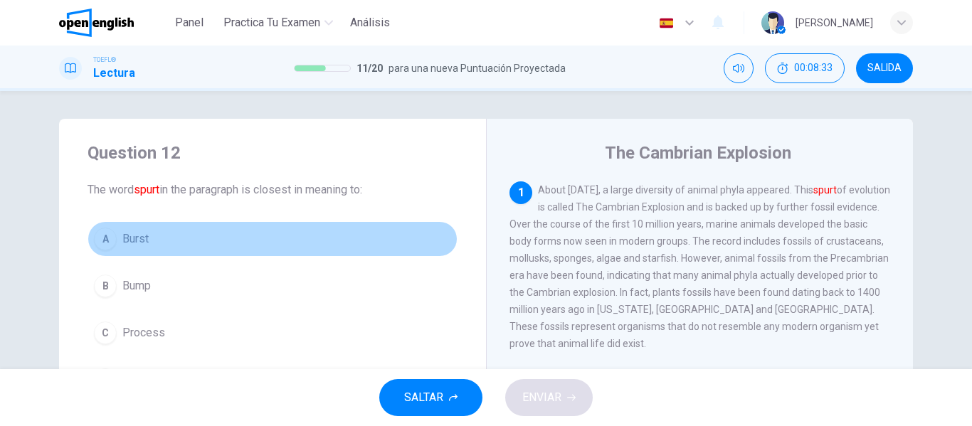
click at [211, 246] on button "A Burst" at bounding box center [273, 239] width 370 height 36
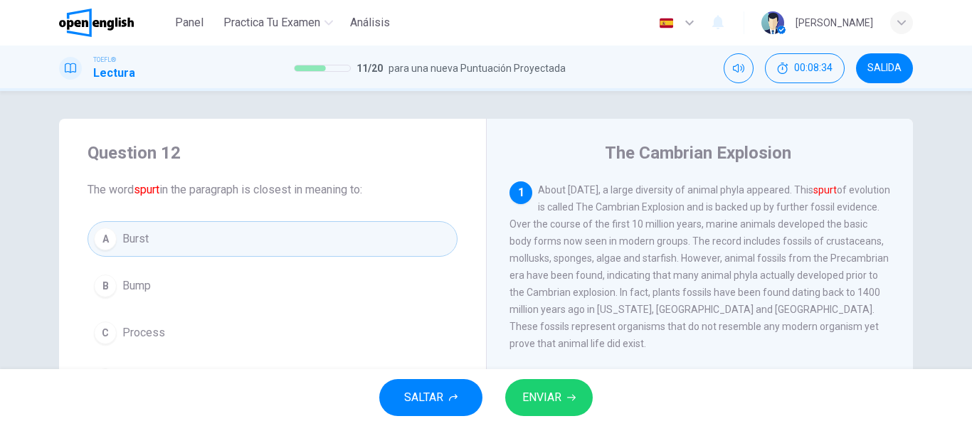
click at [567, 417] on div "SALTAR ENVIAR" at bounding box center [486, 397] width 972 height 57
click at [556, 405] on span "ENVIAR" at bounding box center [541, 398] width 39 height 20
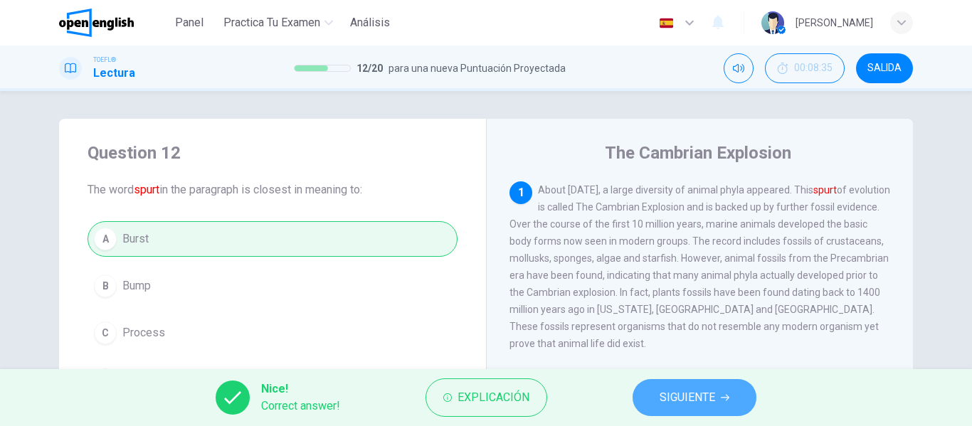
click at [665, 412] on button "SIGUIENTE" at bounding box center [695, 397] width 124 height 37
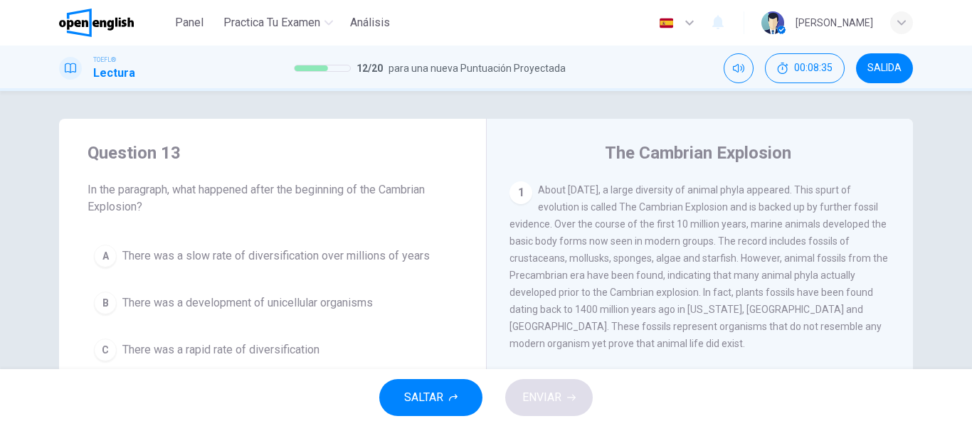
scroll to position [17, 0]
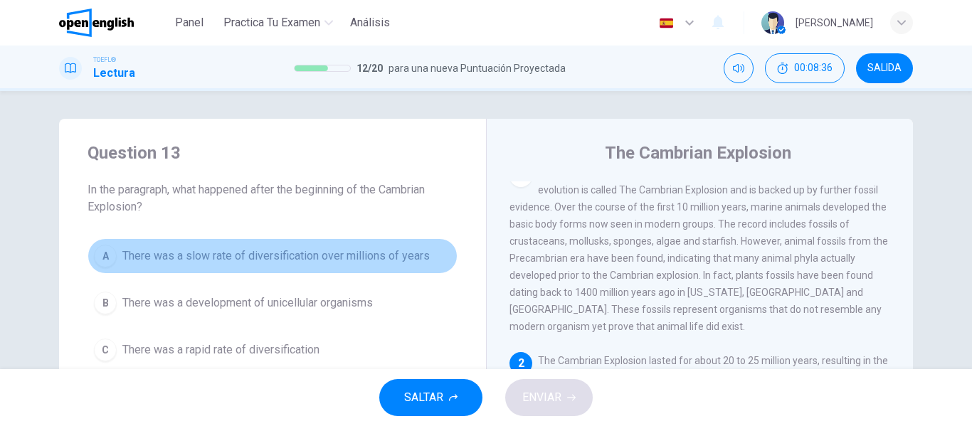
click at [260, 256] on span "There was a slow rate of diversification over millions of years" at bounding box center [275, 256] width 307 height 17
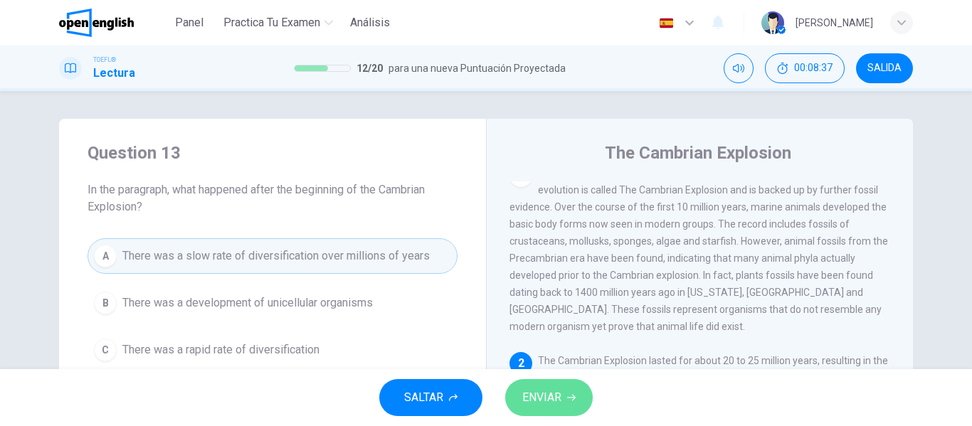
click at [528, 391] on span "ENVIAR" at bounding box center [541, 398] width 39 height 20
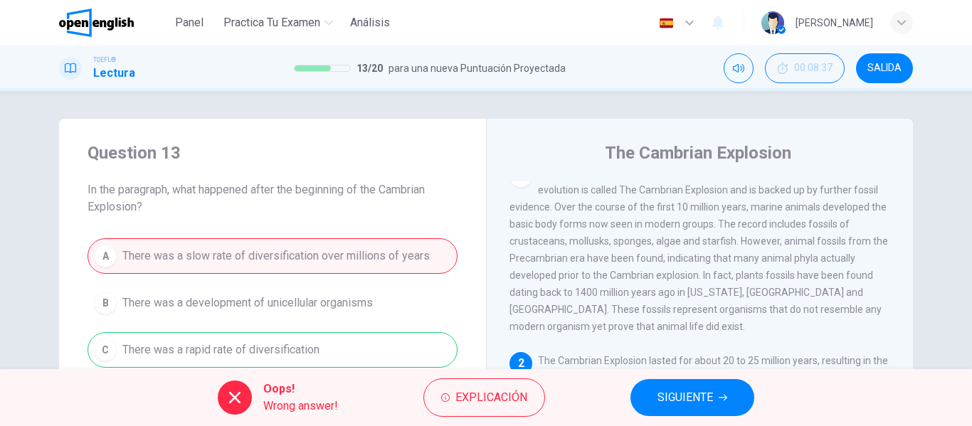
scroll to position [109, 0]
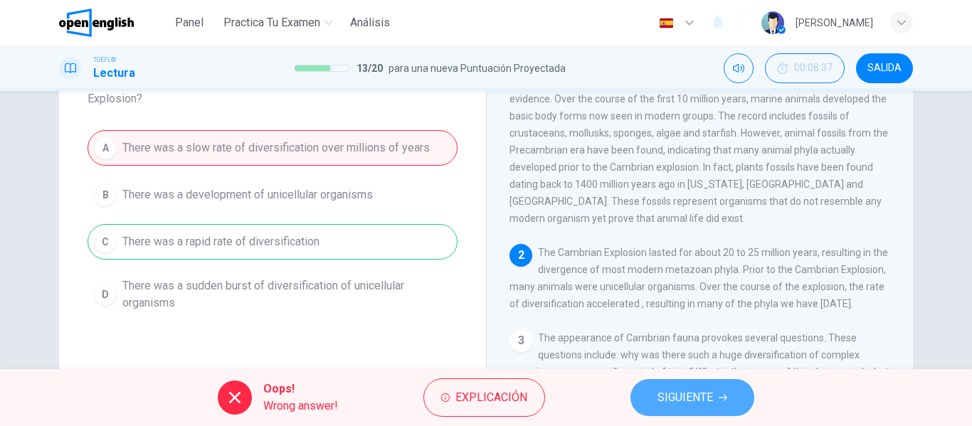
click at [698, 413] on button "SIGUIENTE" at bounding box center [693, 397] width 124 height 37
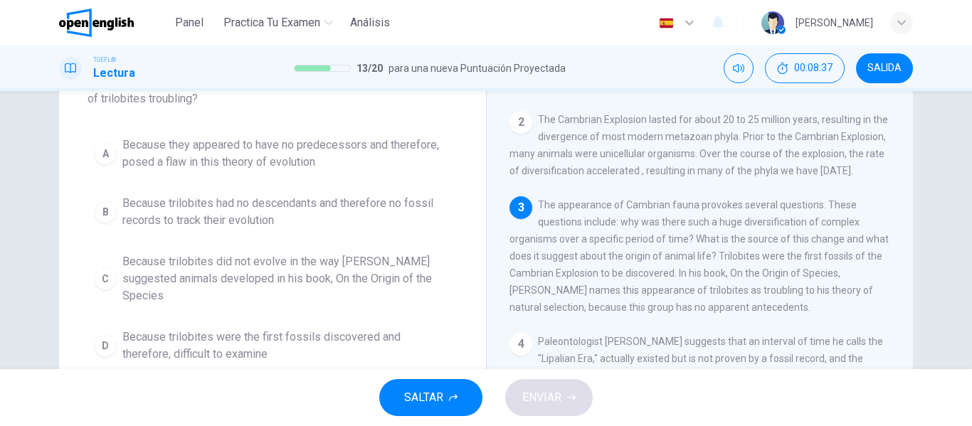
scroll to position [159, 0]
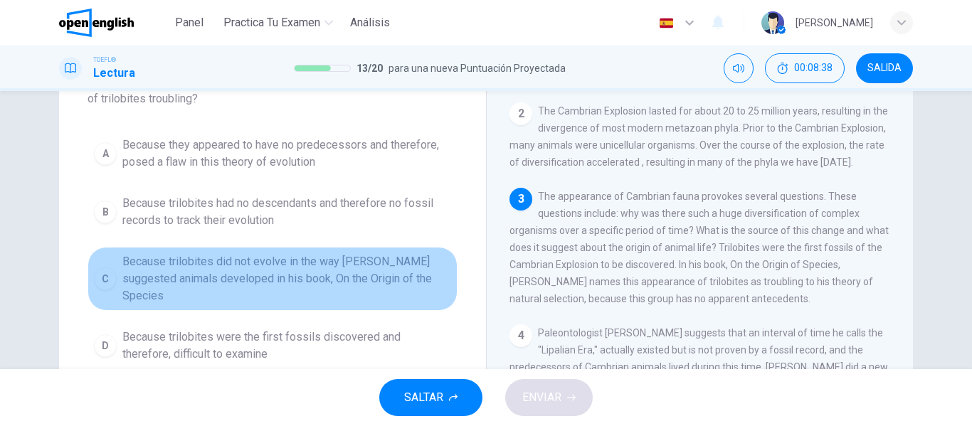
click at [339, 260] on span "Because trilobites did not evolve in the way [PERSON_NAME] suggested animals de…" at bounding box center [286, 278] width 329 height 51
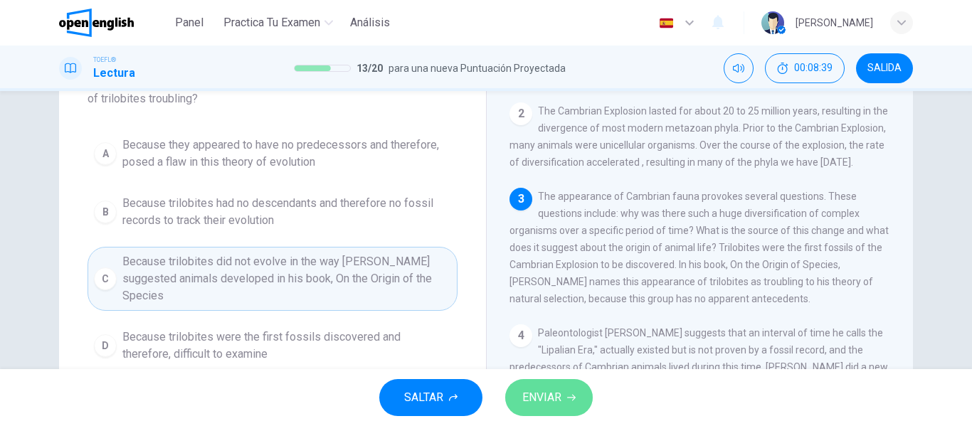
click at [540, 392] on span "ENVIAR" at bounding box center [541, 398] width 39 height 20
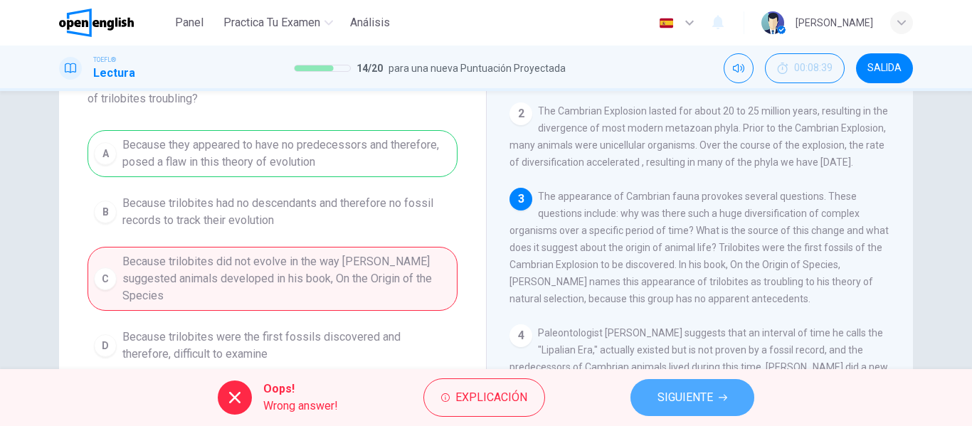
click at [704, 394] on span "SIGUIENTE" at bounding box center [686, 398] width 56 height 20
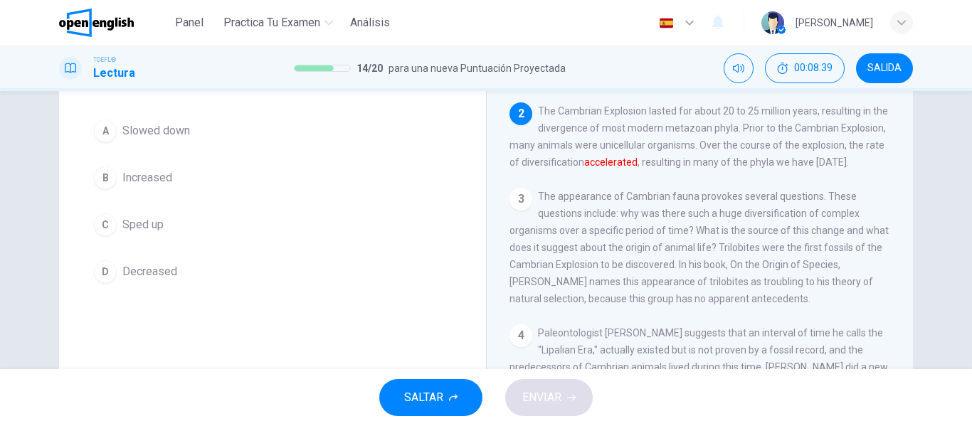
scroll to position [195, 0]
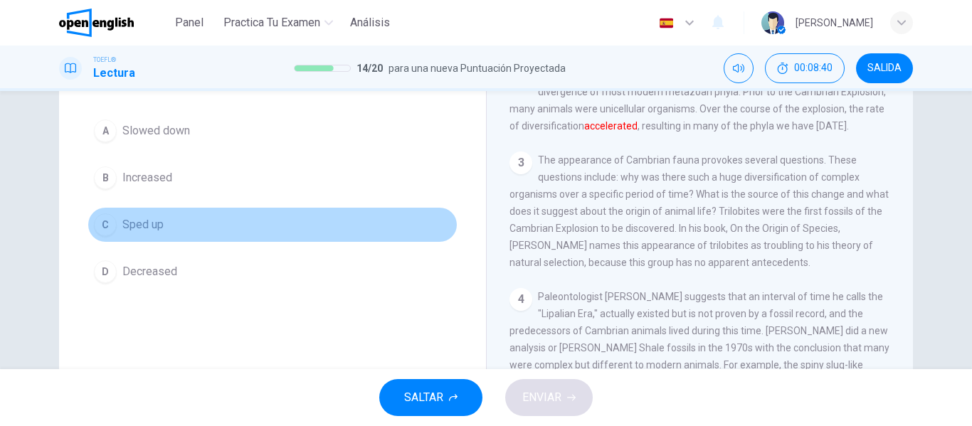
click at [326, 234] on button "C Sped up" at bounding box center [273, 225] width 370 height 36
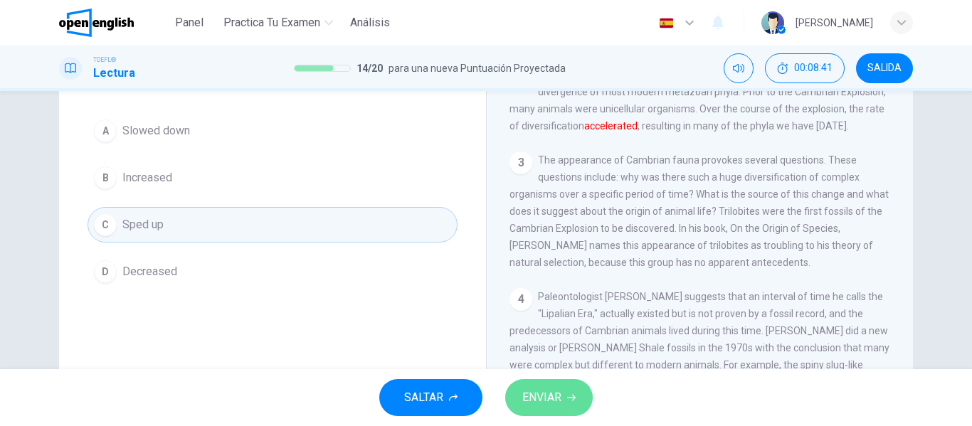
click at [574, 394] on icon "button" at bounding box center [571, 398] width 9 height 9
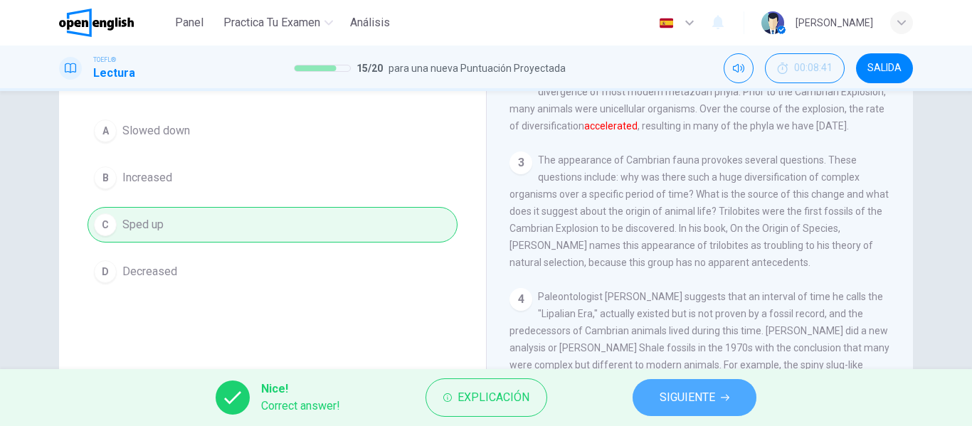
click at [685, 401] on span "SIGUIENTE" at bounding box center [688, 398] width 56 height 20
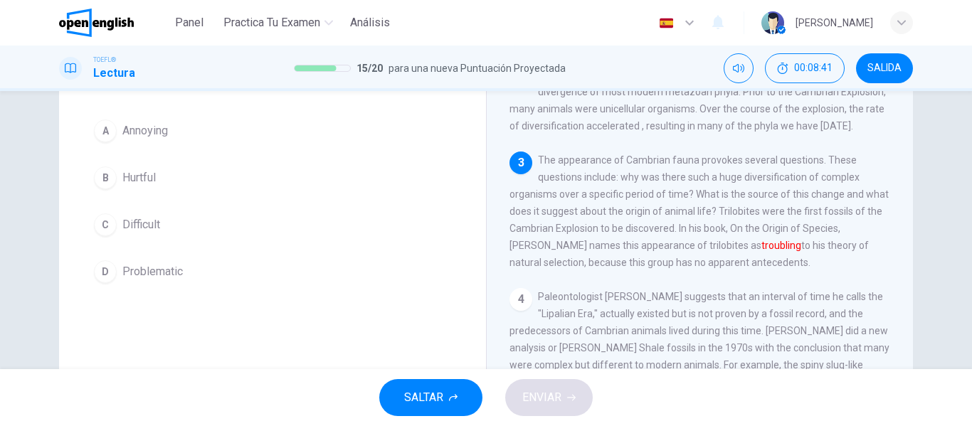
scroll to position [301, 0]
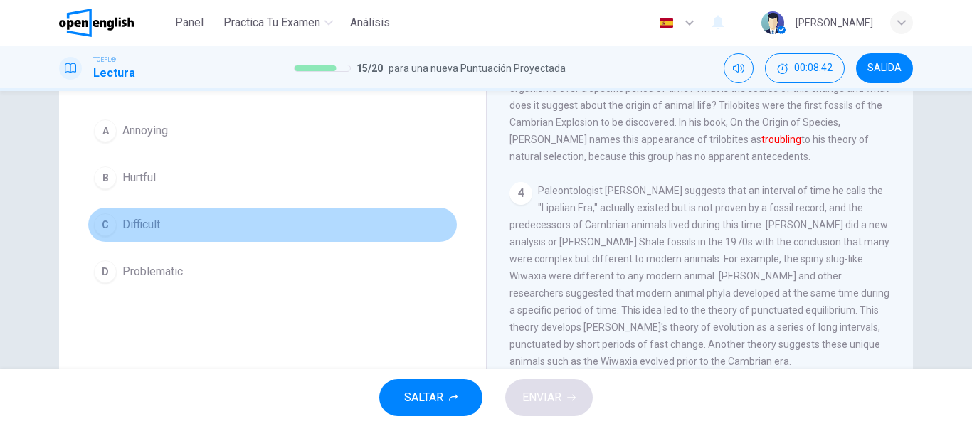
click at [296, 211] on button "C Difficult" at bounding box center [273, 225] width 370 height 36
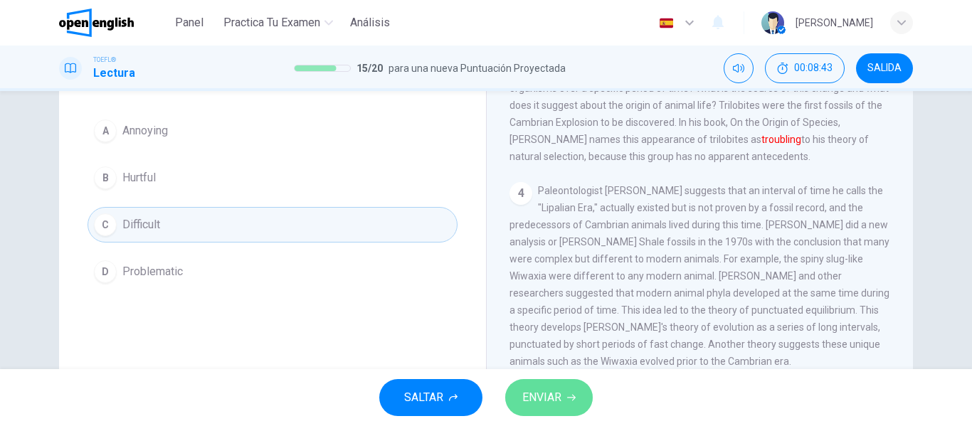
click at [565, 401] on button "ENVIAR" at bounding box center [549, 397] width 88 height 37
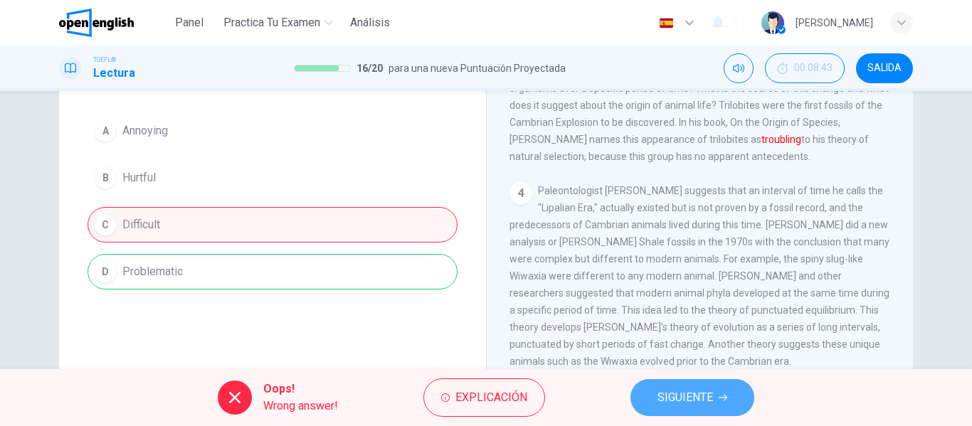
click at [688, 389] on span "SIGUIENTE" at bounding box center [686, 398] width 56 height 20
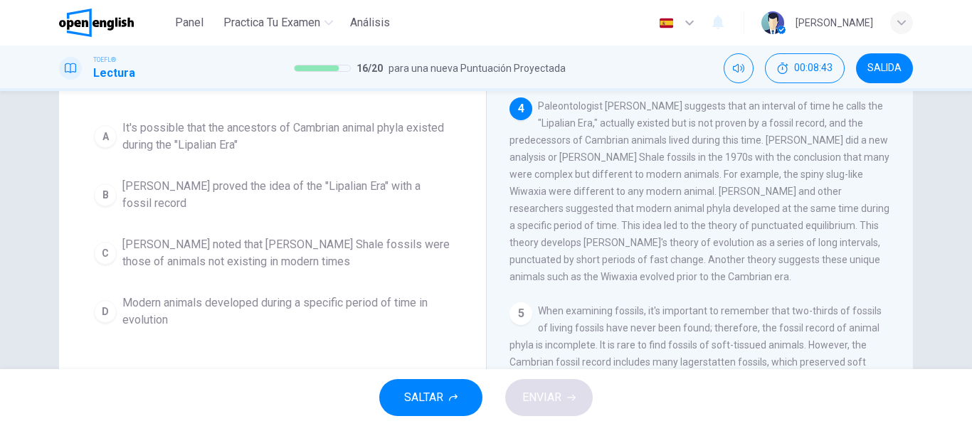
scroll to position [372, 0]
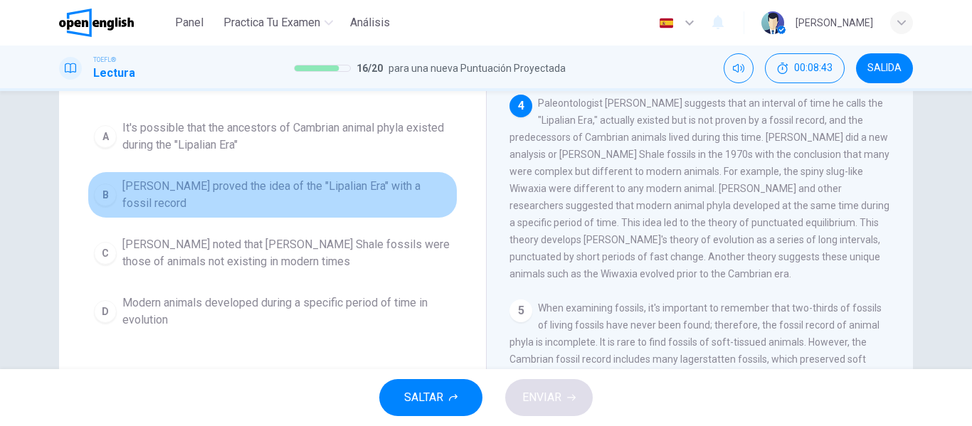
click at [305, 191] on span "[PERSON_NAME] proved the idea of the "Lipalian Era" with a fossil record" at bounding box center [286, 195] width 329 height 34
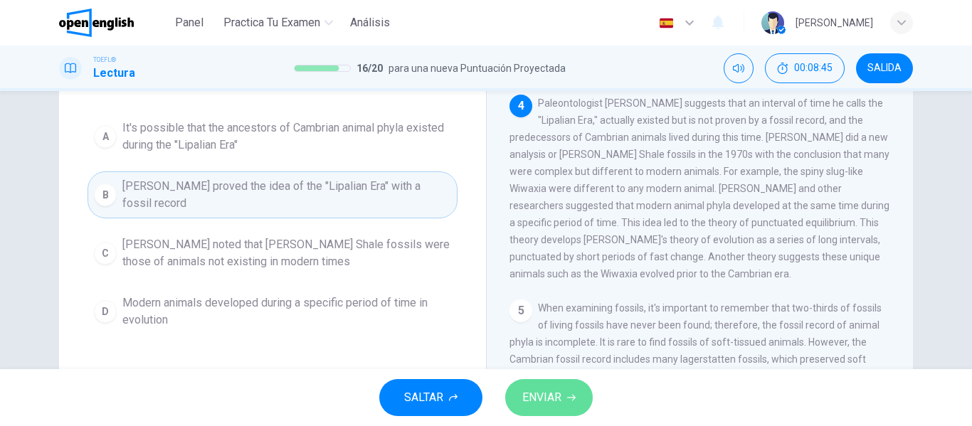
click at [551, 380] on button "ENVIAR" at bounding box center [549, 397] width 88 height 37
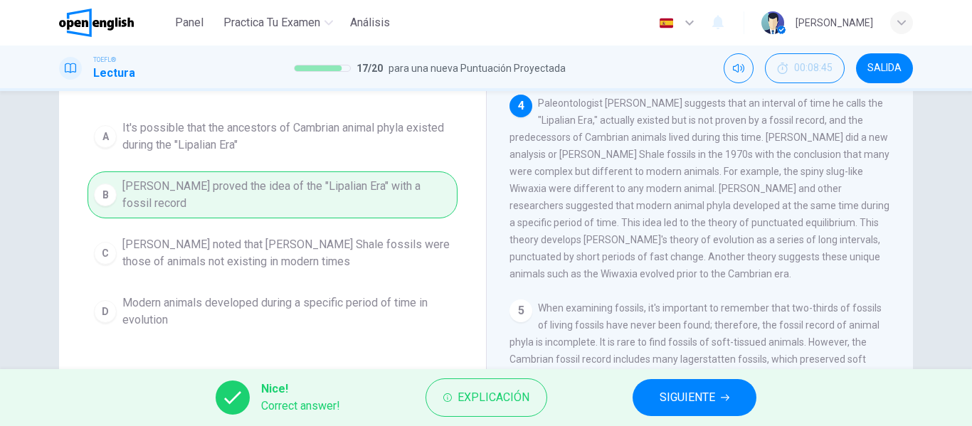
click at [631, 398] on div "Nice! Correct answer! Explicación SIGUIENTE" at bounding box center [486, 397] width 972 height 57
click at [638, 401] on button "SIGUIENTE" at bounding box center [695, 397] width 124 height 37
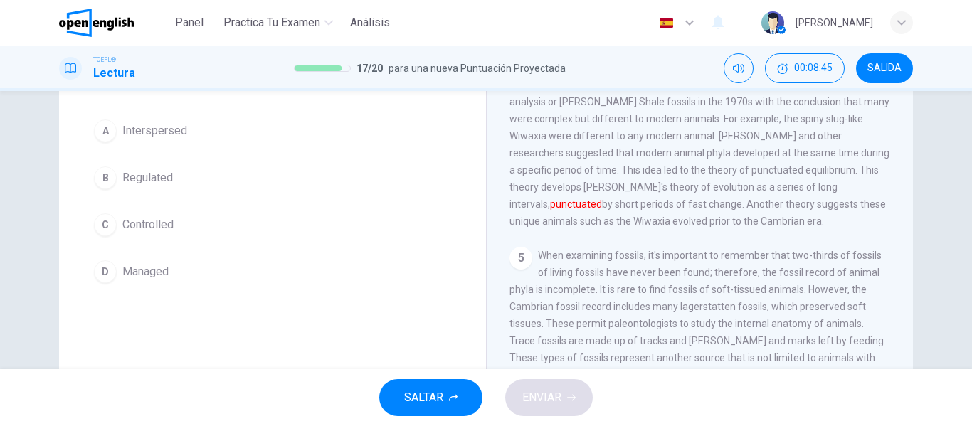
scroll to position [443, 0]
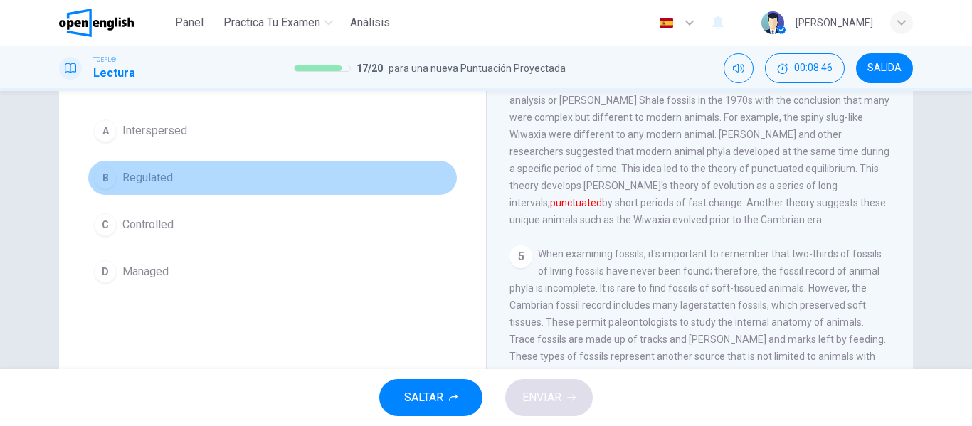
click at [218, 191] on button "B Regulated" at bounding box center [273, 178] width 370 height 36
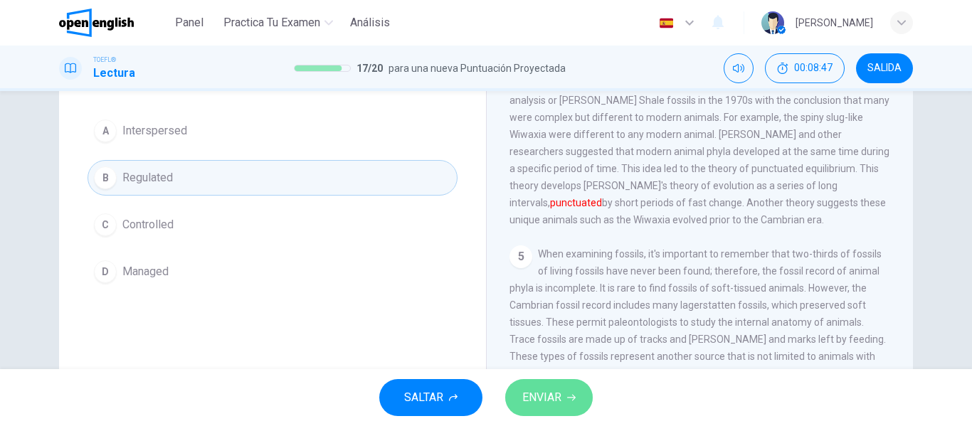
click at [577, 394] on button "ENVIAR" at bounding box center [549, 397] width 88 height 37
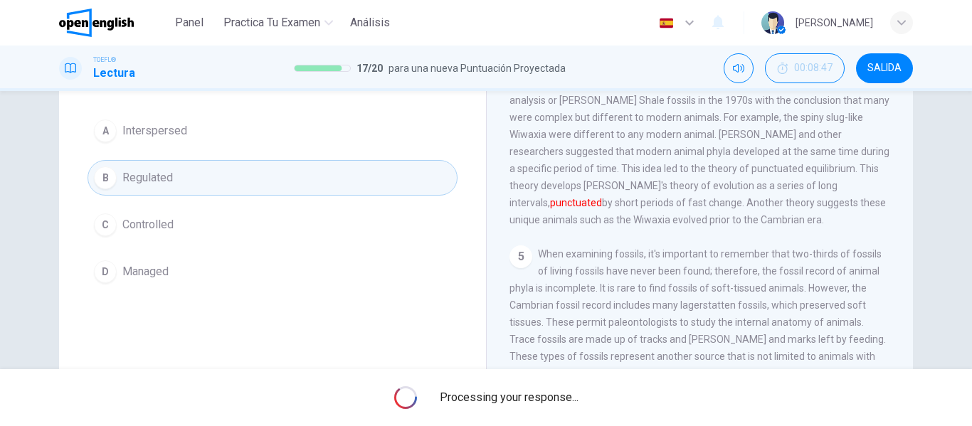
click at [577, 394] on span "Processing your response..." at bounding box center [509, 397] width 139 height 17
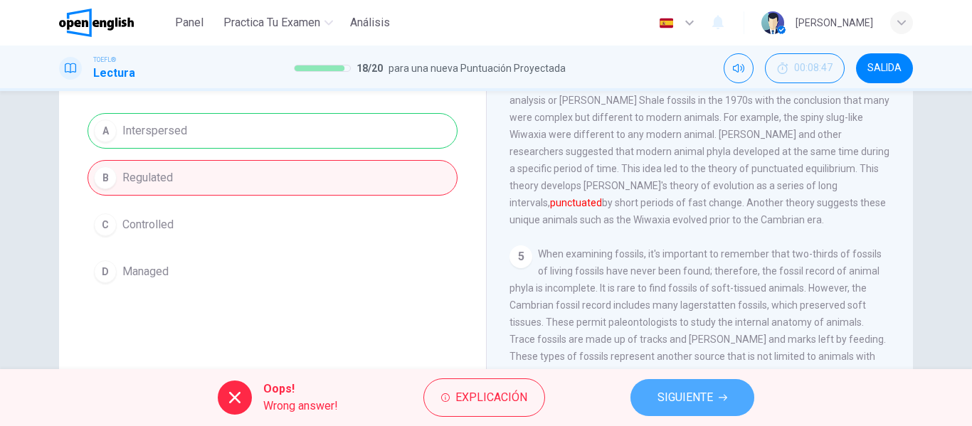
click at [663, 383] on button "SIGUIENTE" at bounding box center [693, 397] width 124 height 37
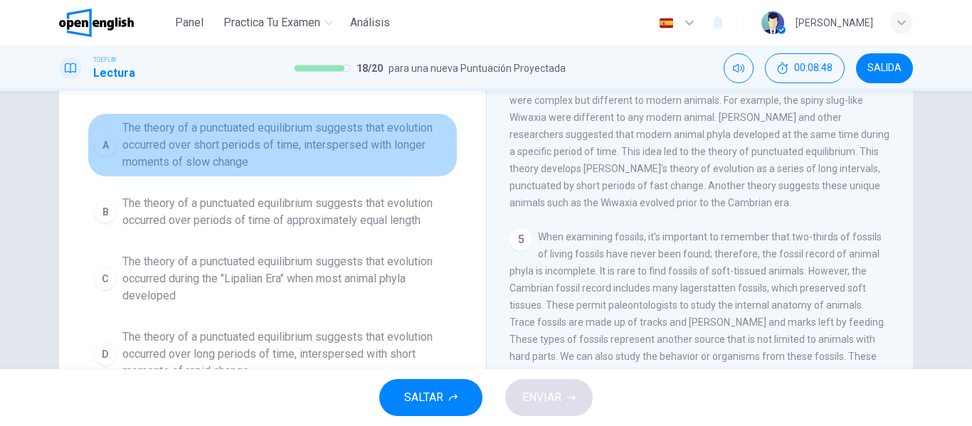
click at [182, 164] on span "The theory of a punctuated equilibrium suggests that evolution occurred over sh…" at bounding box center [286, 145] width 329 height 51
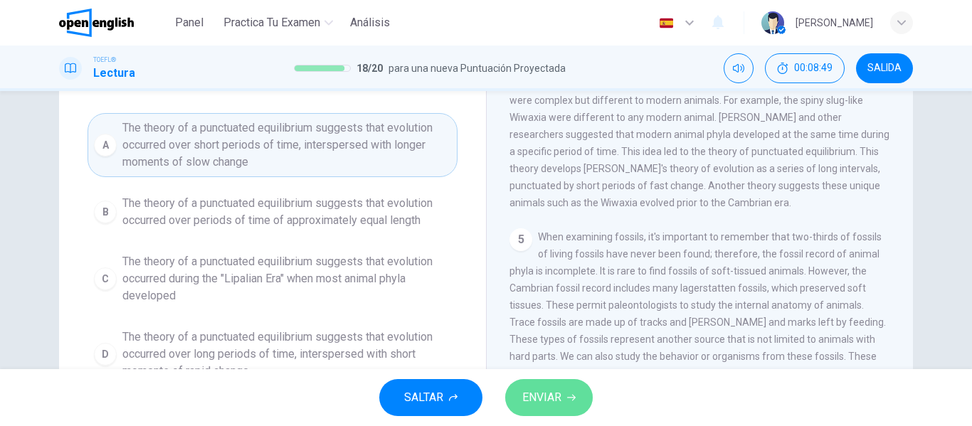
click at [522, 382] on button "ENVIAR" at bounding box center [549, 397] width 88 height 37
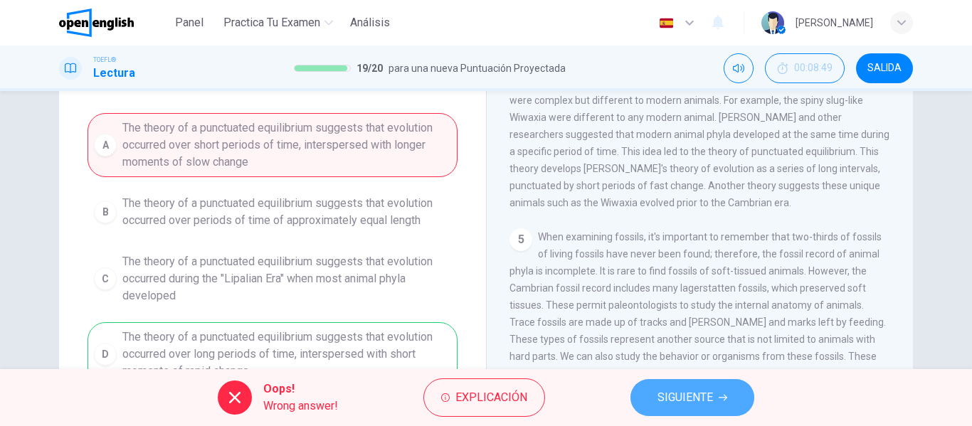
click at [716, 409] on button "SIGUIENTE" at bounding box center [693, 397] width 124 height 37
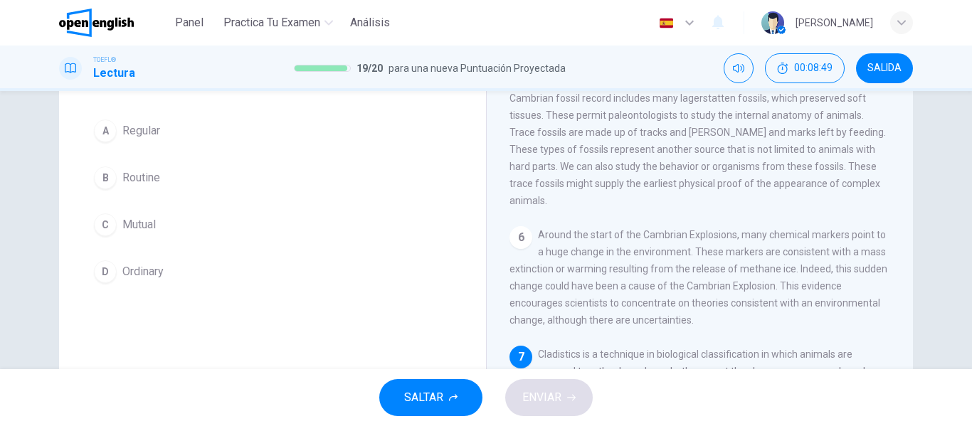
scroll to position [707, 0]
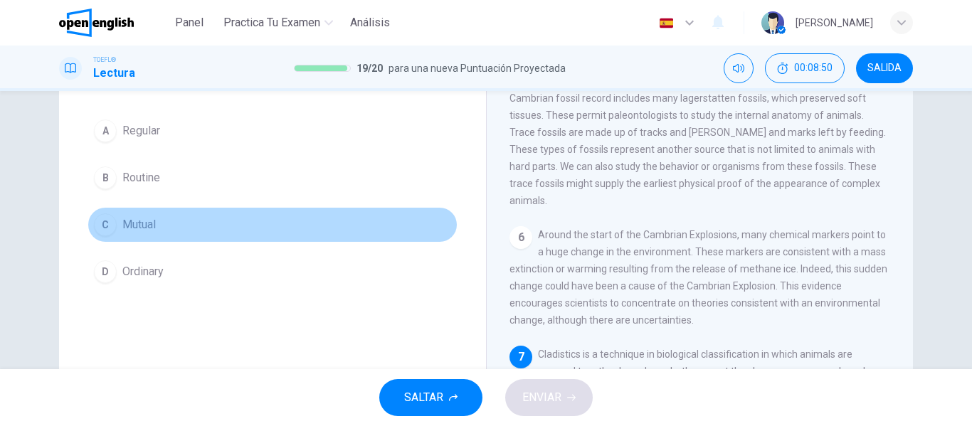
click at [363, 214] on button "C Mutual" at bounding box center [273, 225] width 370 height 36
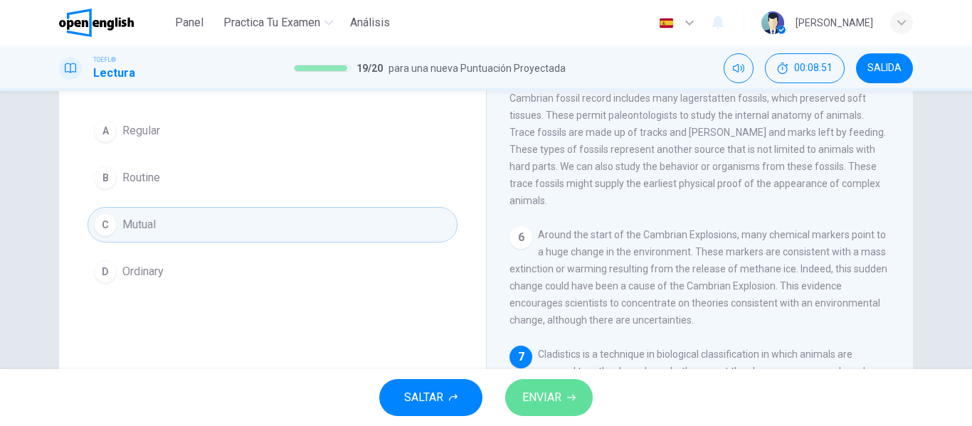
click at [556, 384] on button "ENVIAR" at bounding box center [549, 397] width 88 height 37
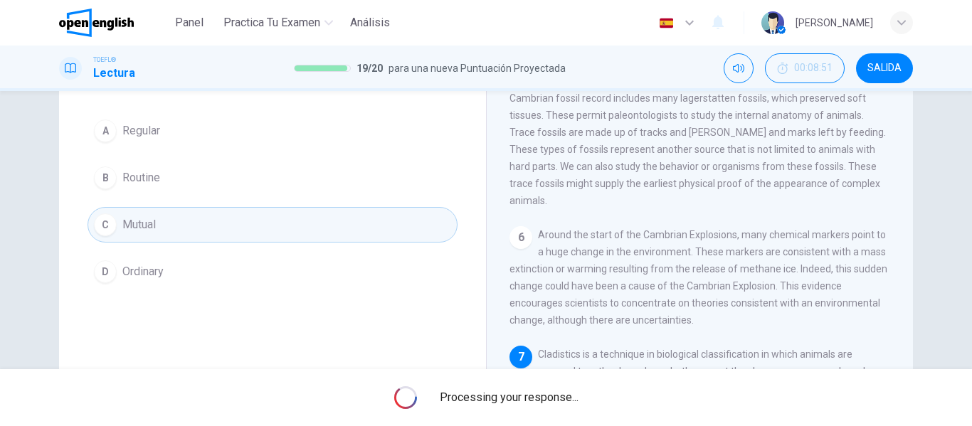
scroll to position [0, 0]
